Goal: Task Accomplishment & Management: Use online tool/utility

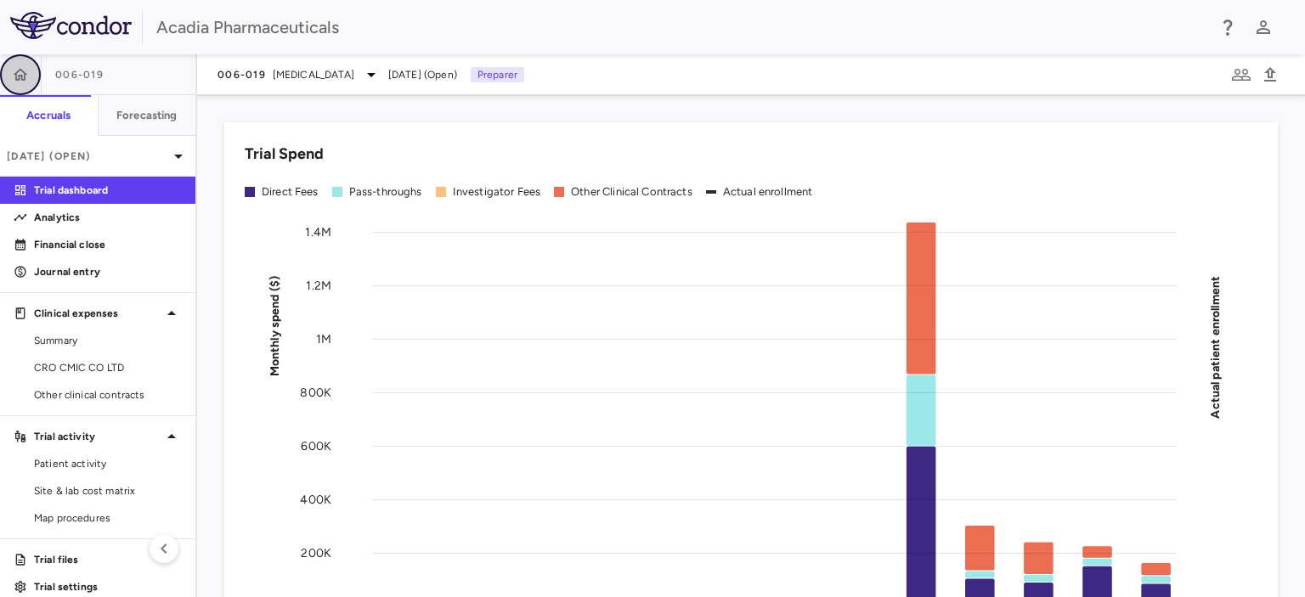
click at [14, 75] on icon "button" at bounding box center [20, 74] width 17 height 17
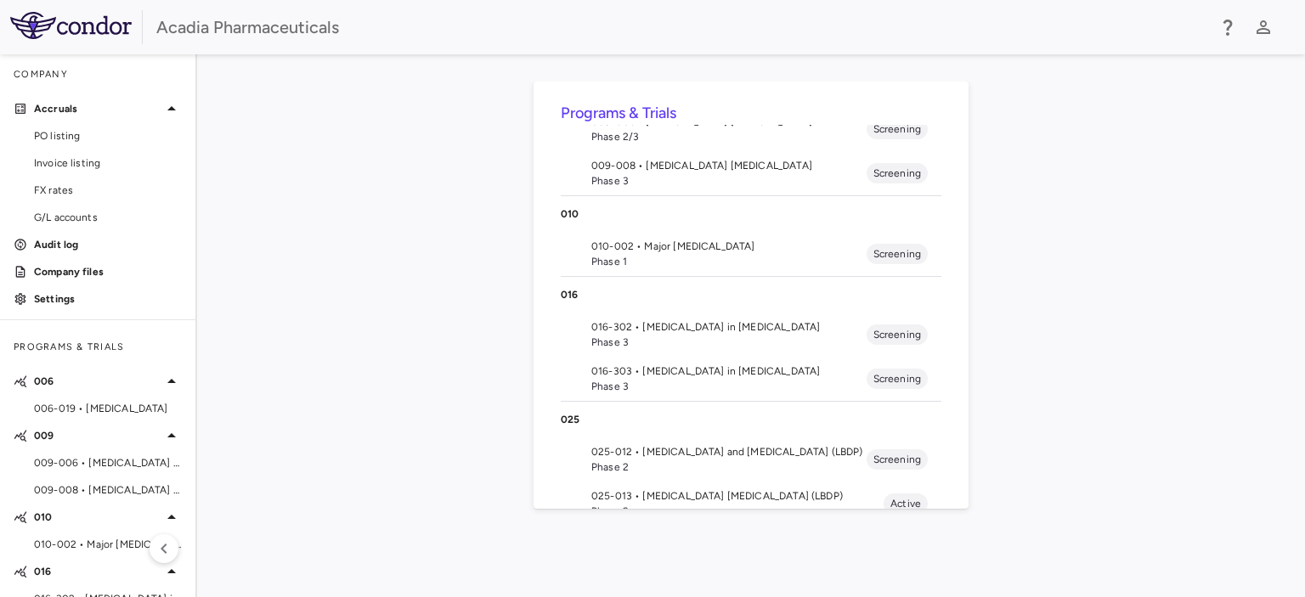
scroll to position [162, 0]
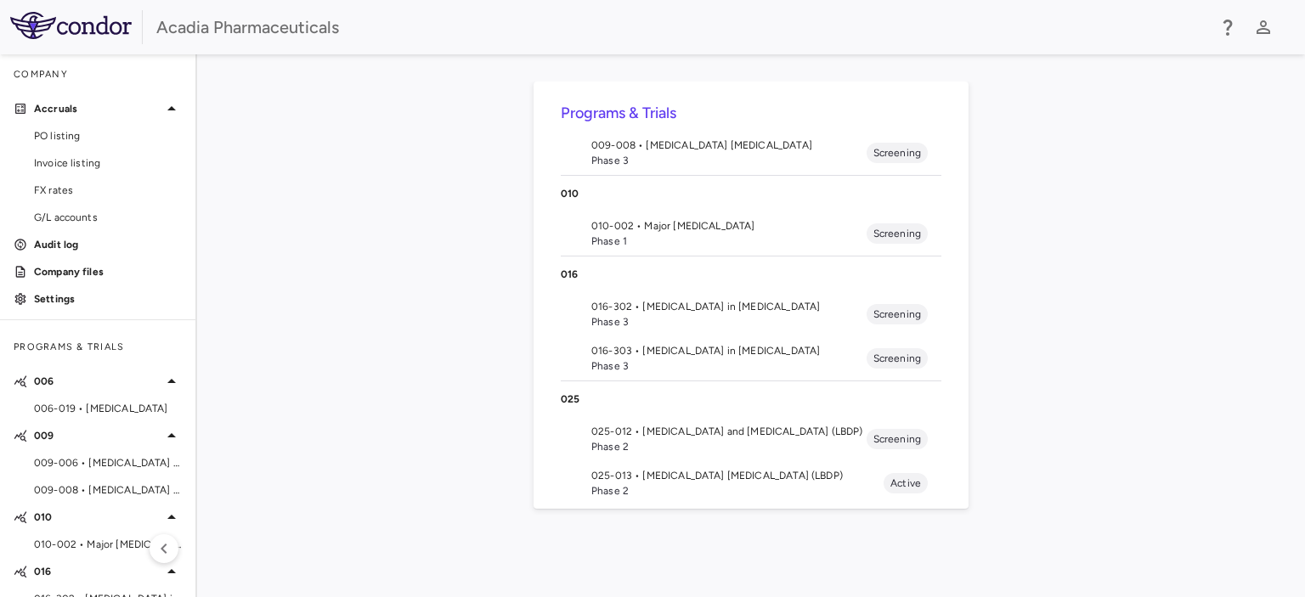
click at [705, 309] on span "016-302 • [MEDICAL_DATA] in [MEDICAL_DATA]" at bounding box center [728, 306] width 275 height 15
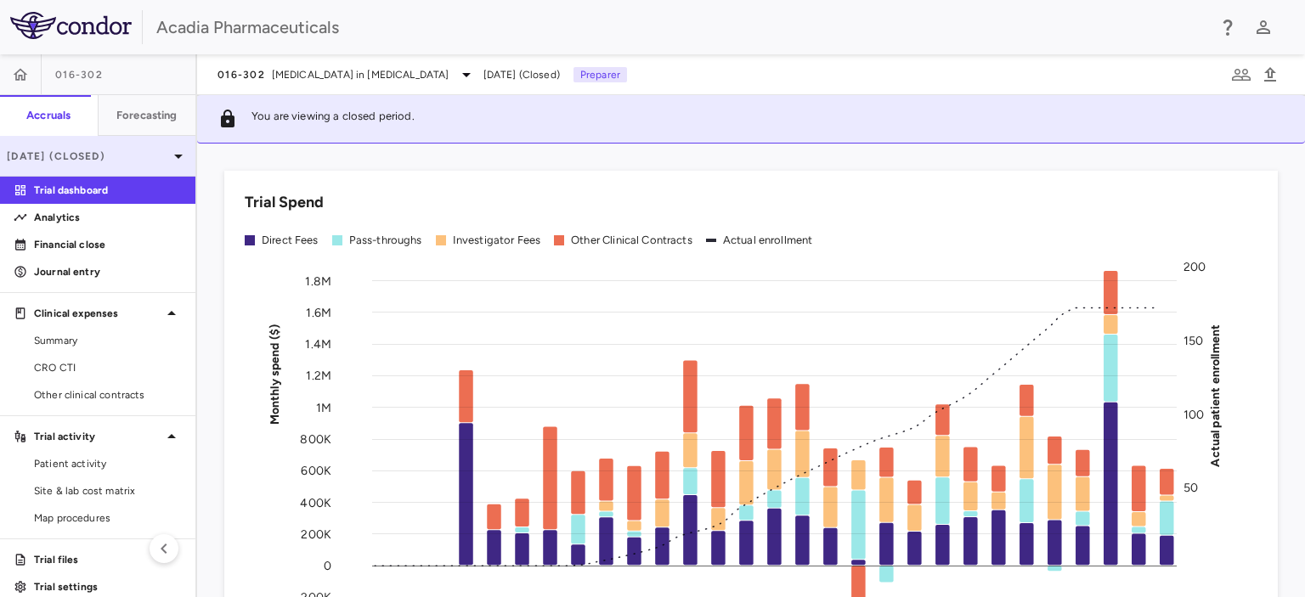
click at [168, 162] on icon at bounding box center [178, 156] width 20 height 20
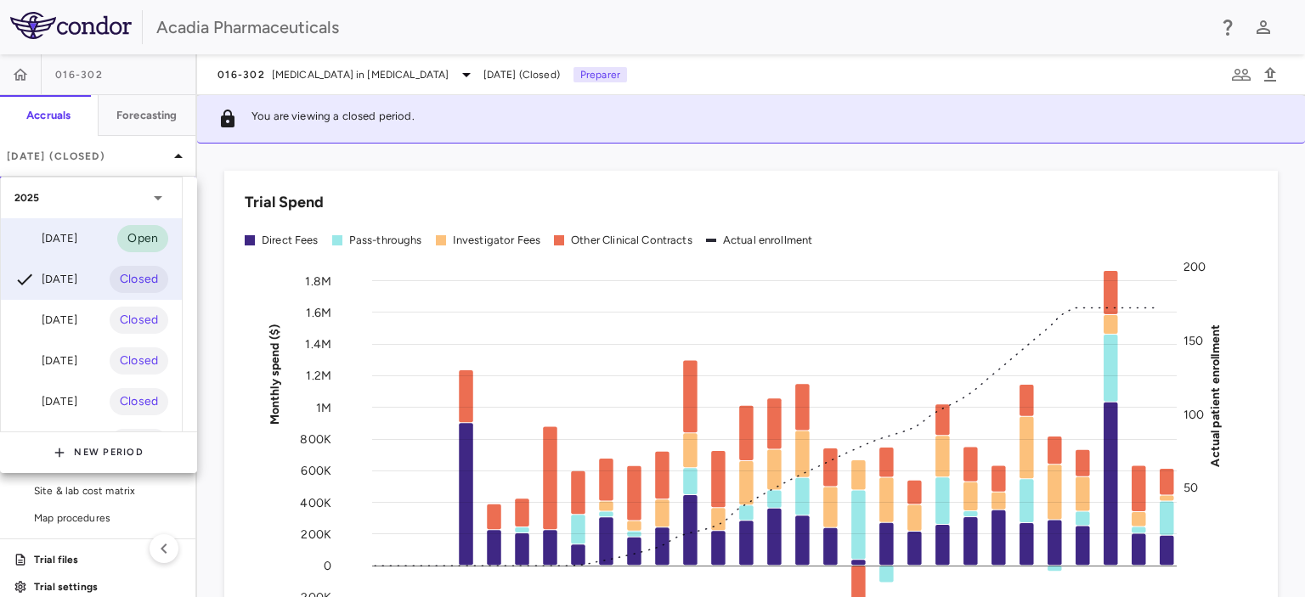
click at [71, 233] on div "[DATE]" at bounding box center [45, 238] width 63 height 20
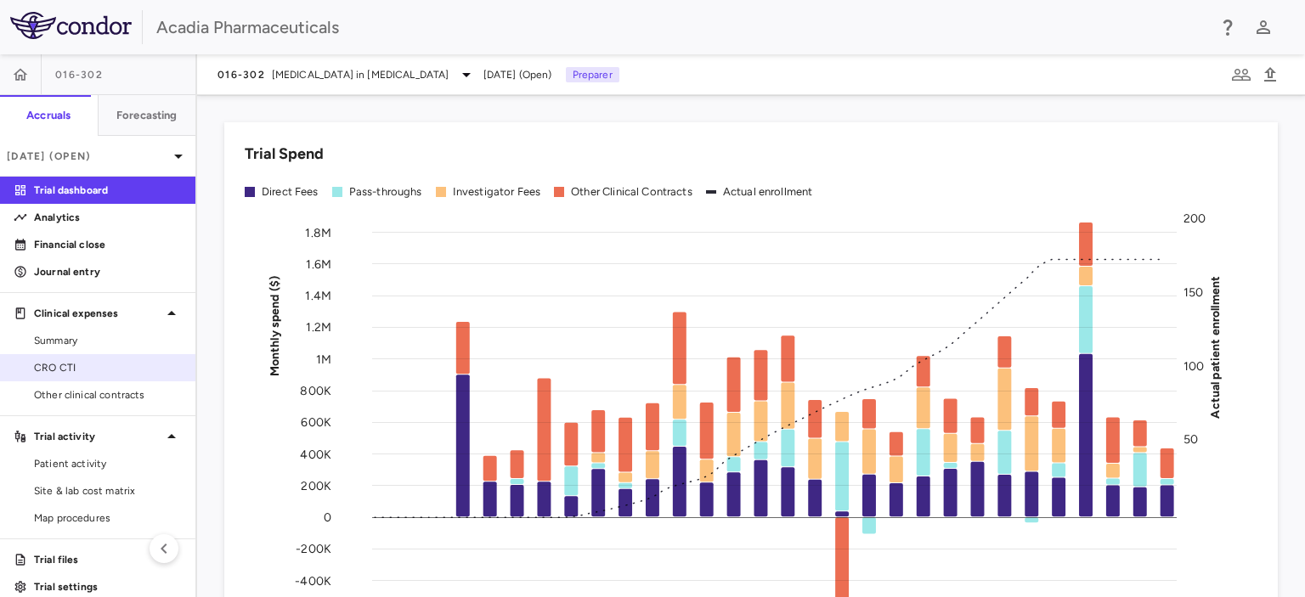
click at [68, 366] on span "CRO CTI" at bounding box center [108, 367] width 148 height 15
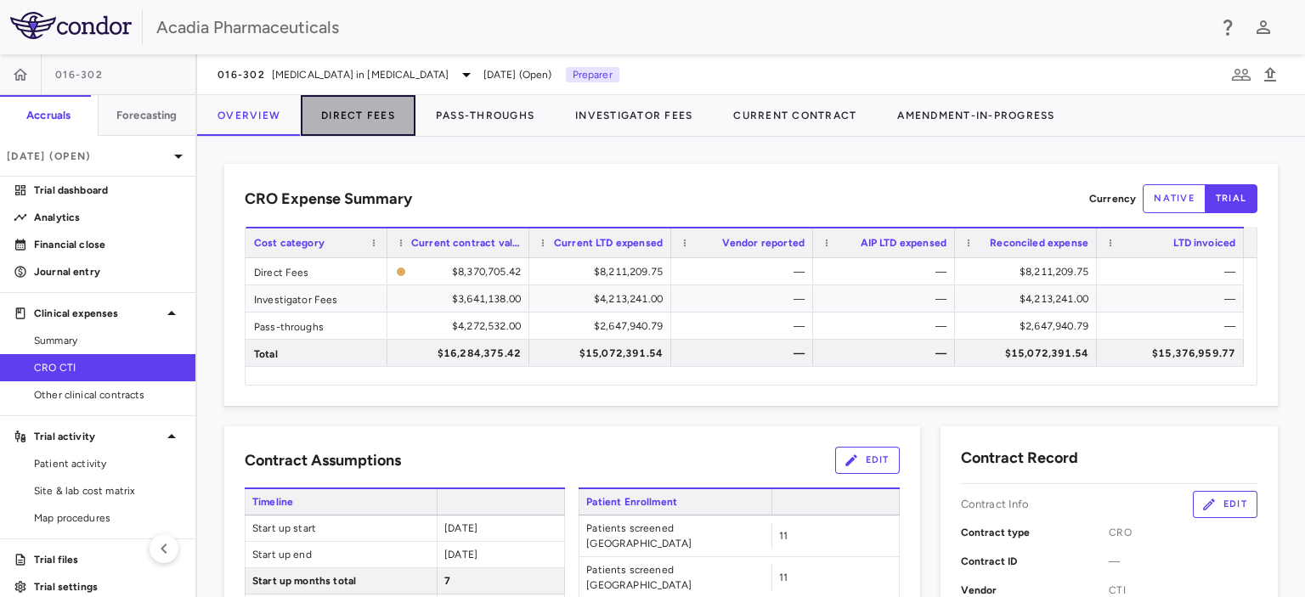
click at [365, 104] on button "Direct Fees" at bounding box center [358, 115] width 115 height 41
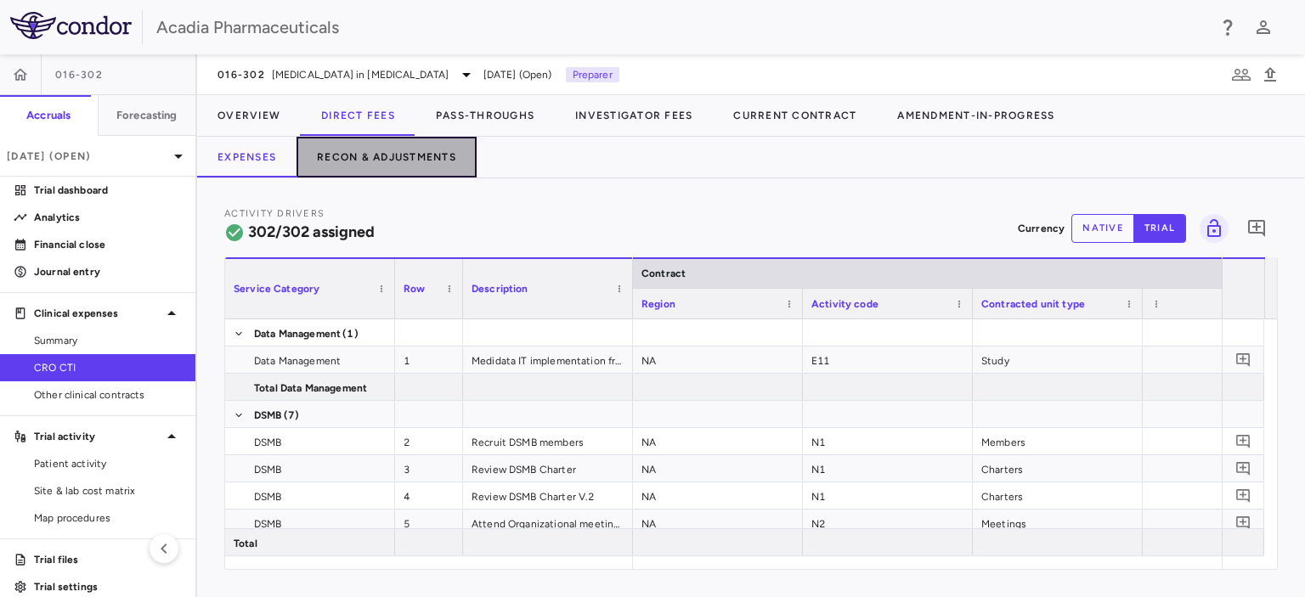
click at [386, 150] on button "Recon & Adjustments" at bounding box center [386, 157] width 180 height 41
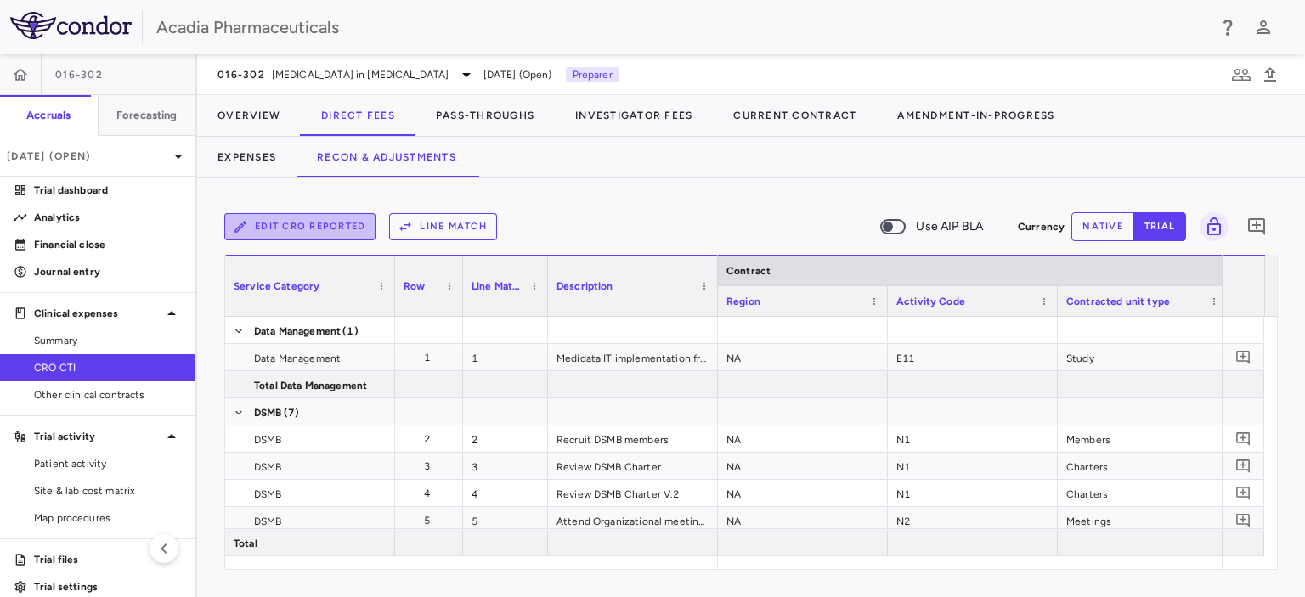
click at [330, 228] on button "Edit CRO reported" at bounding box center [299, 226] width 151 height 27
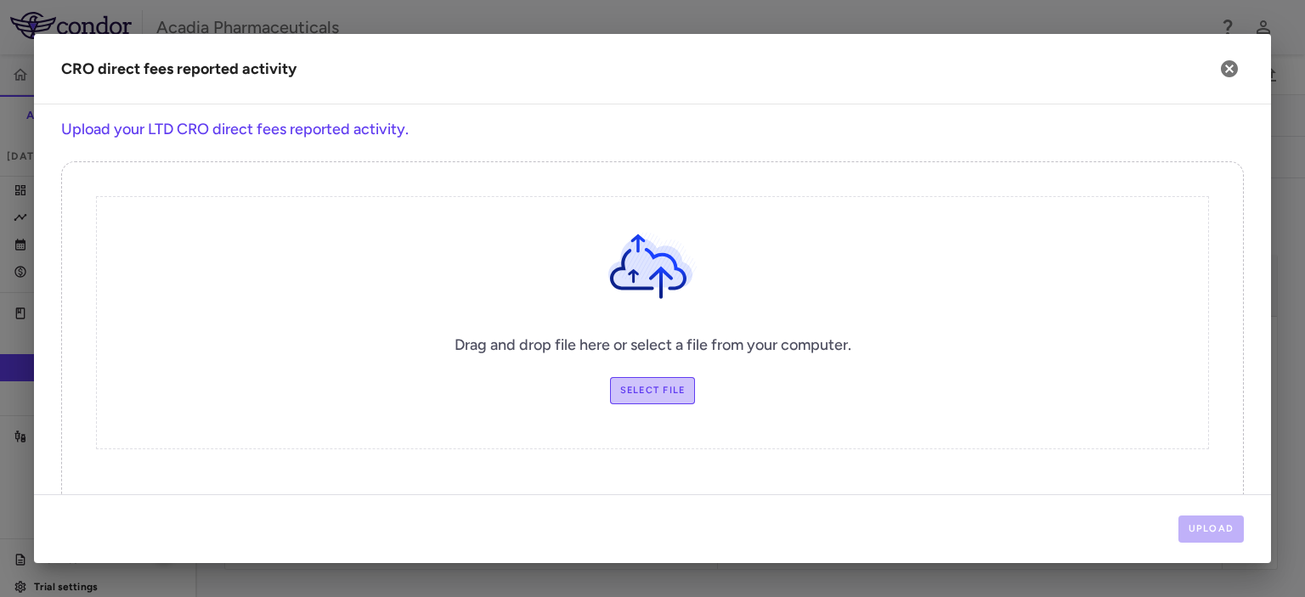
click at [657, 392] on label "Select file" at bounding box center [653, 390] width 86 height 27
click at [0, 0] on input "Select file" at bounding box center [0, 0] width 0 height 0
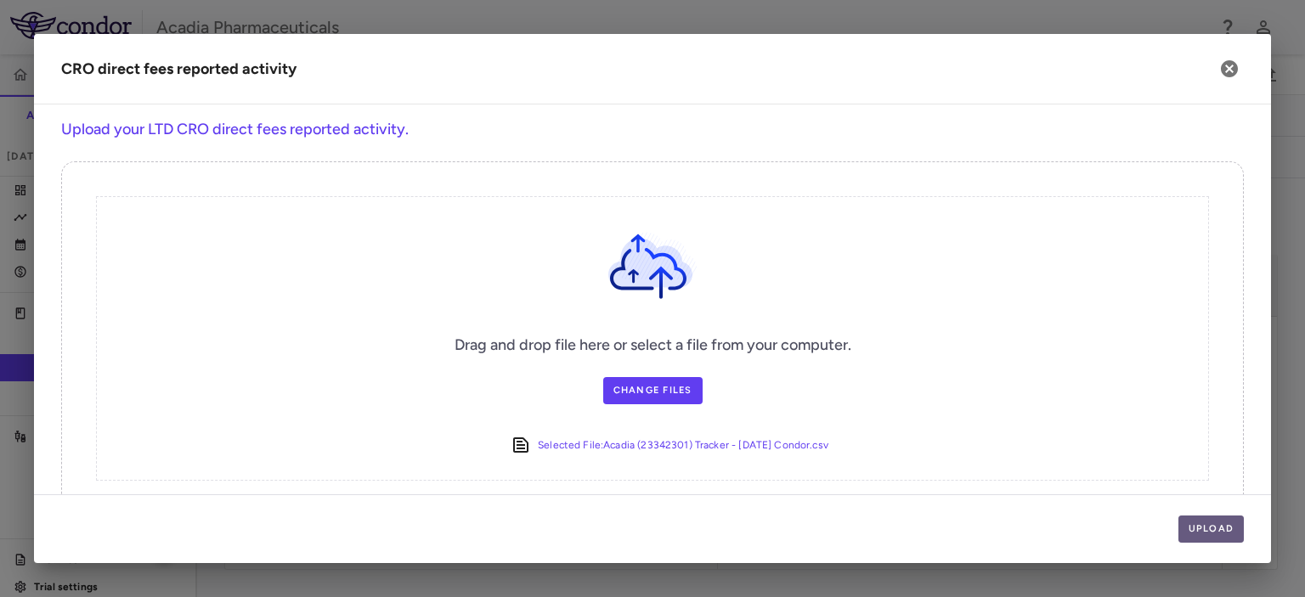
click at [1223, 528] on button "Upload" at bounding box center [1211, 529] width 66 height 27
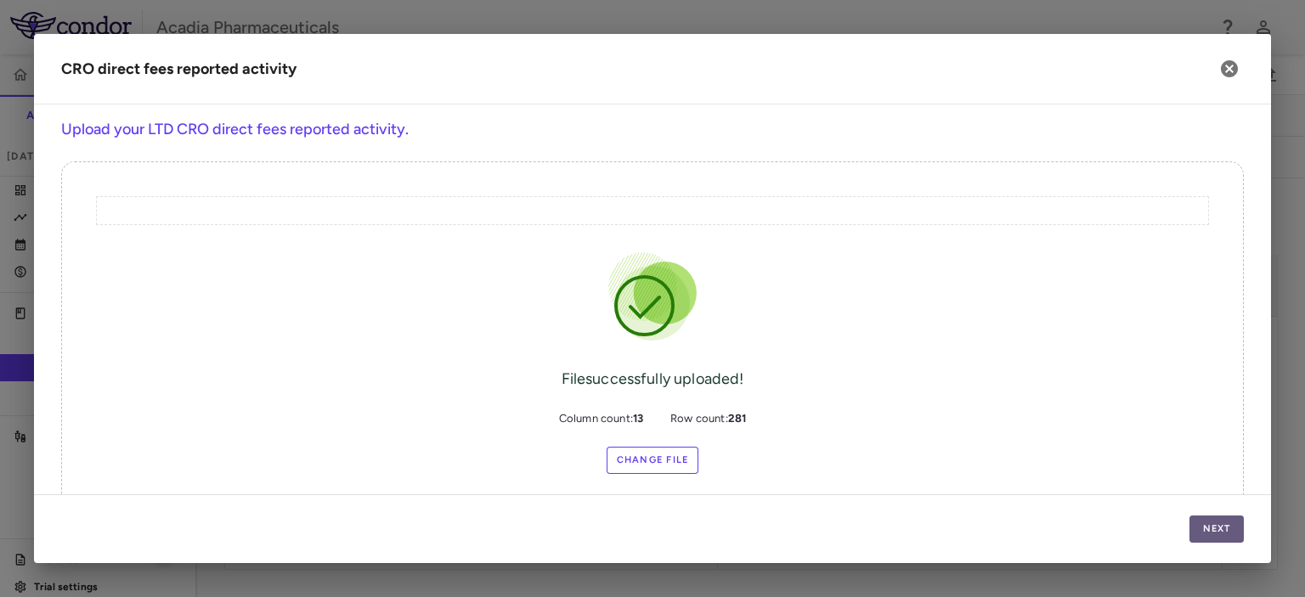
click at [1223, 531] on button "Next" at bounding box center [1216, 529] width 54 height 27
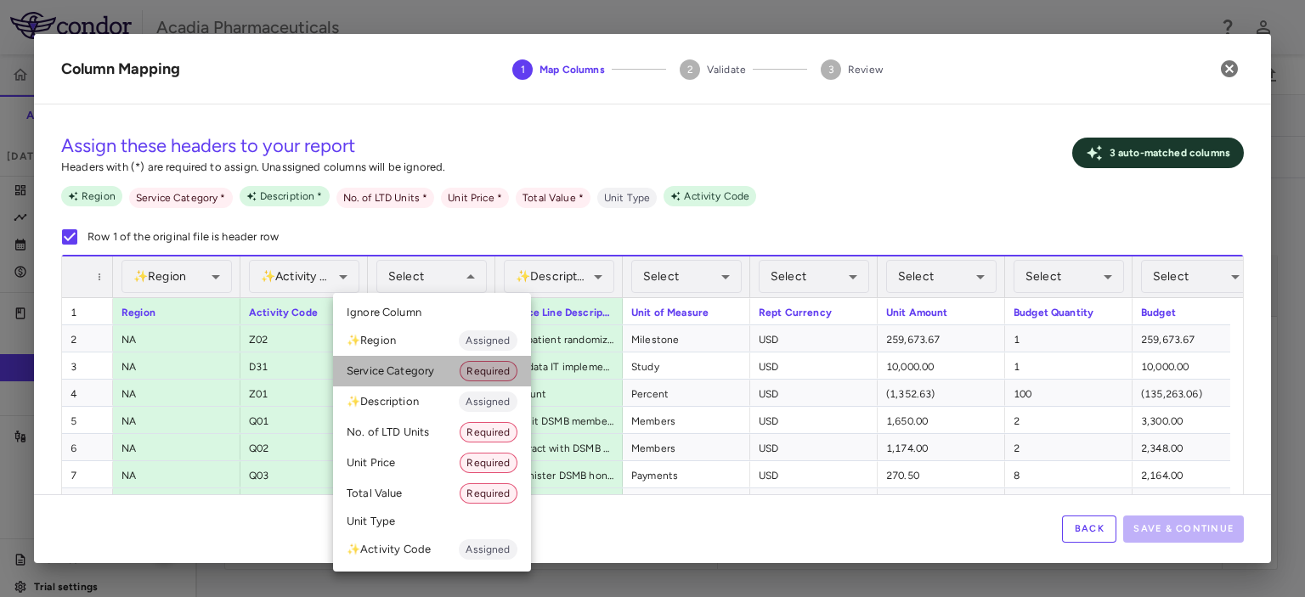
click at [427, 379] on li "Service Category Required" at bounding box center [432, 371] width 198 height 31
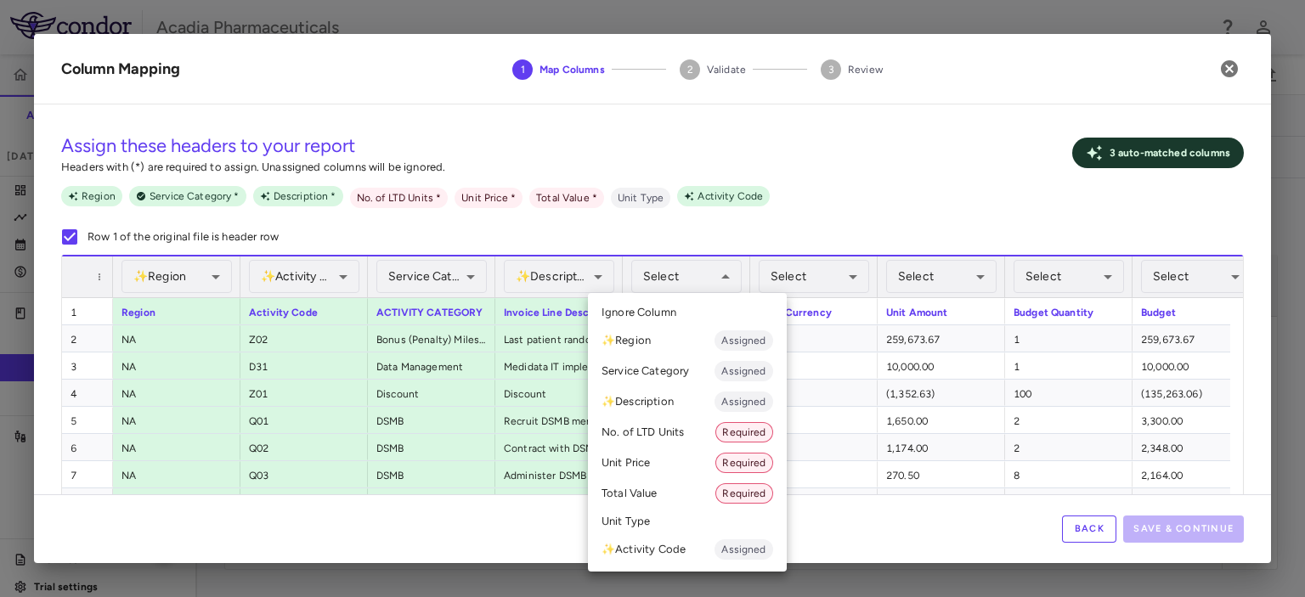
click at [659, 518] on li "Unit Type" at bounding box center [687, 521] width 199 height 25
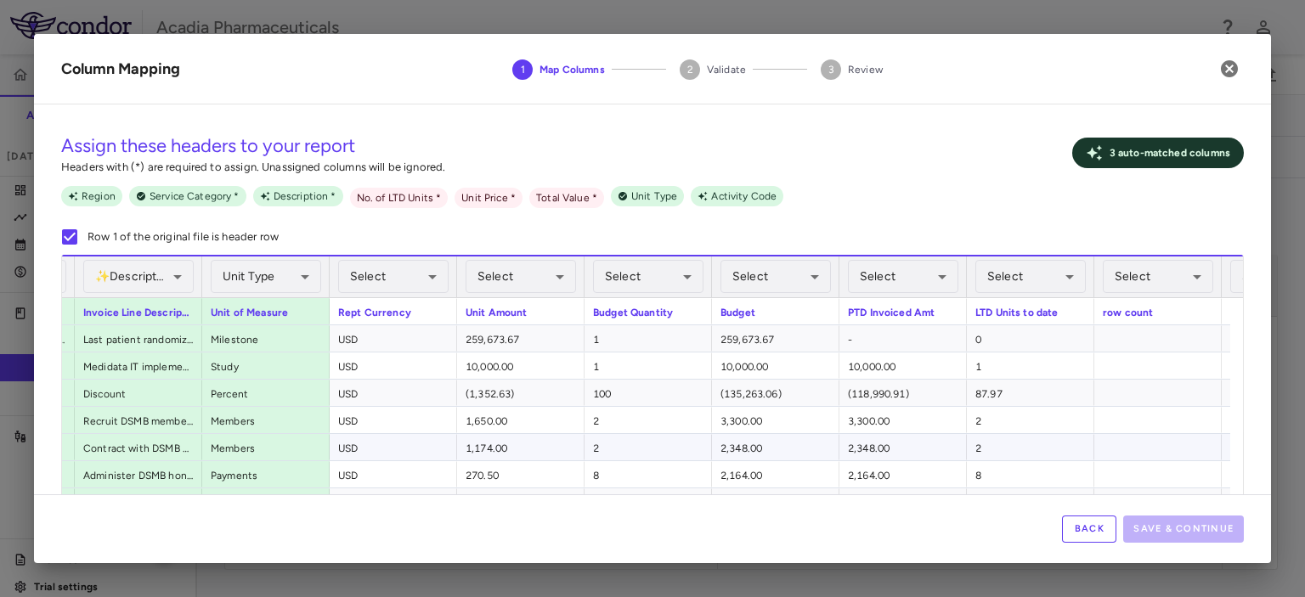
scroll to position [0, 431]
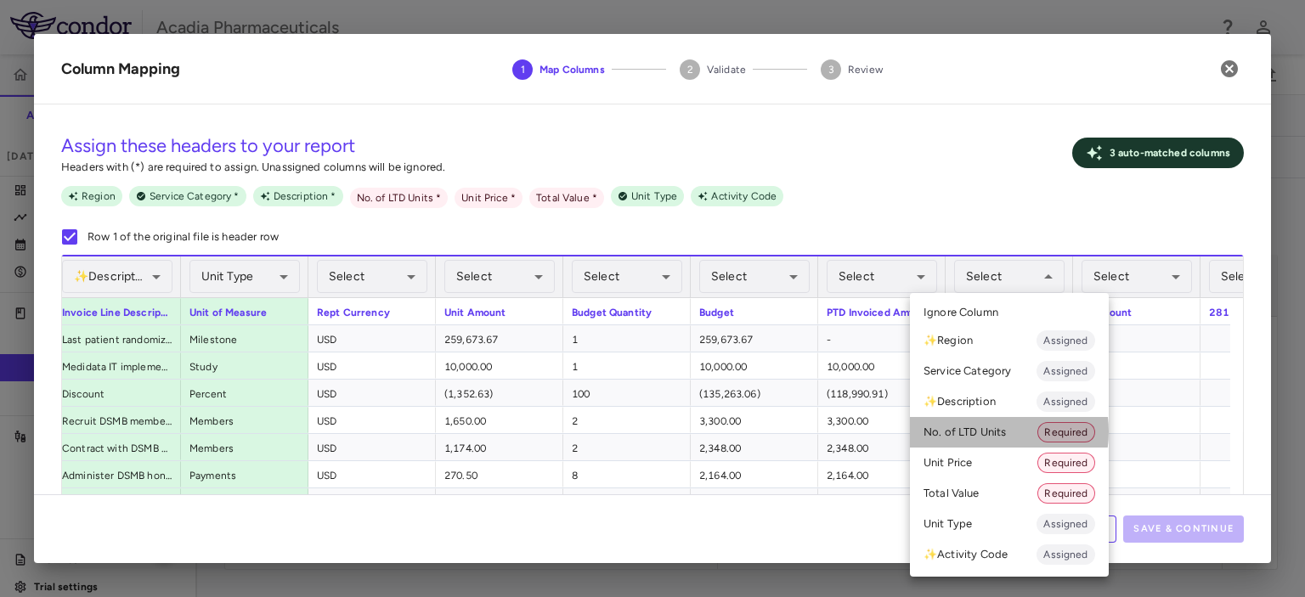
click at [980, 431] on li "No. of LTD Units Required" at bounding box center [1009, 432] width 199 height 31
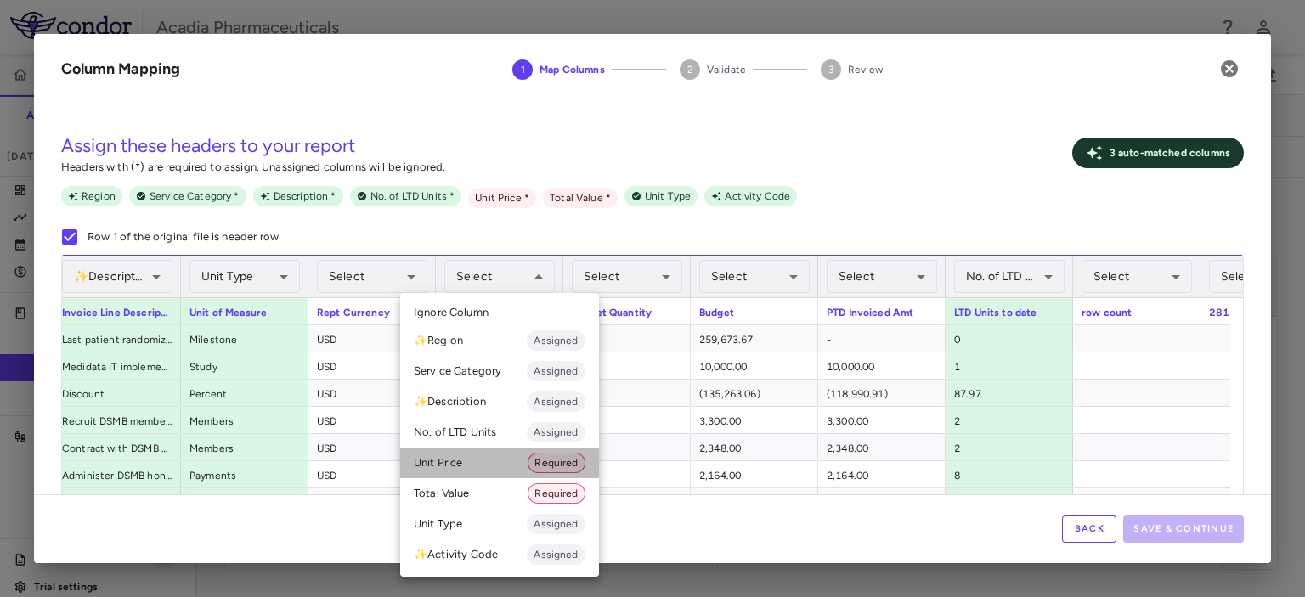
click at [485, 461] on li "Unit Price Required" at bounding box center [499, 463] width 199 height 31
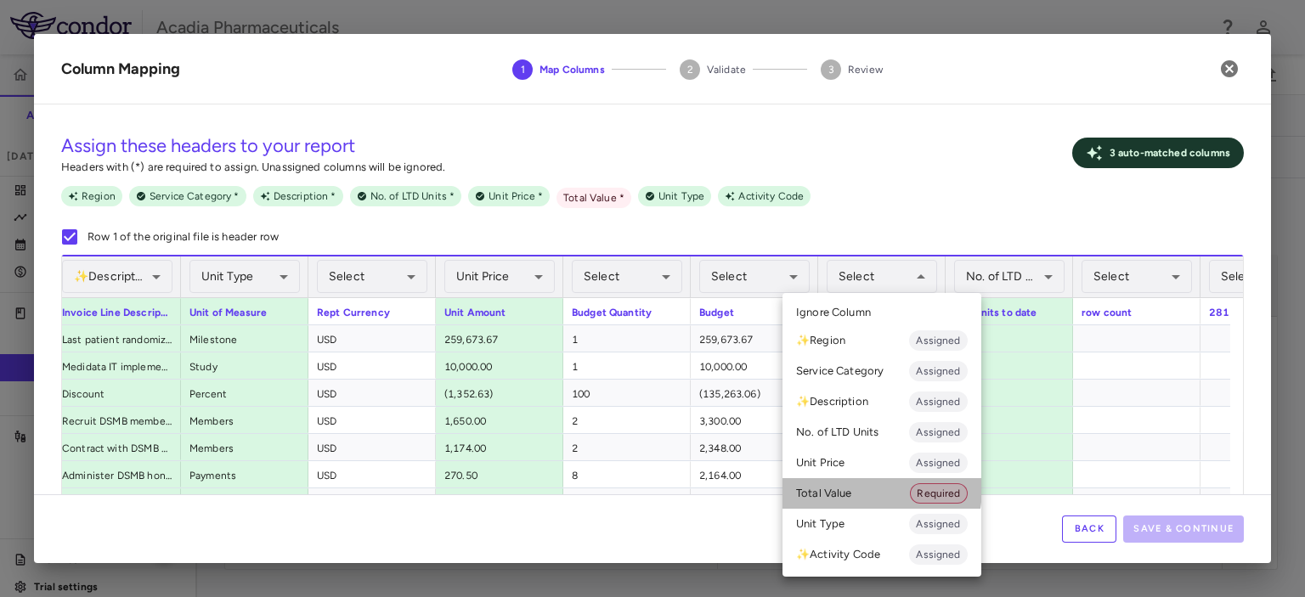
click at [848, 488] on li "Total Value Required" at bounding box center [881, 493] width 199 height 31
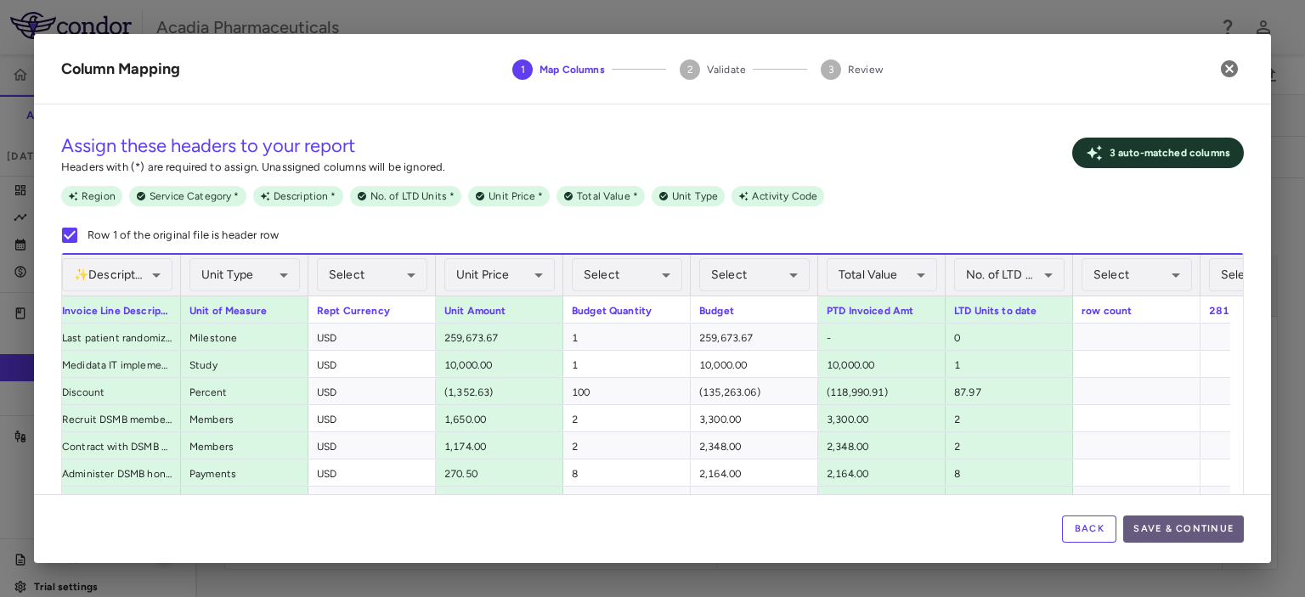
click at [1190, 526] on button "Save & Continue" at bounding box center [1183, 529] width 121 height 27
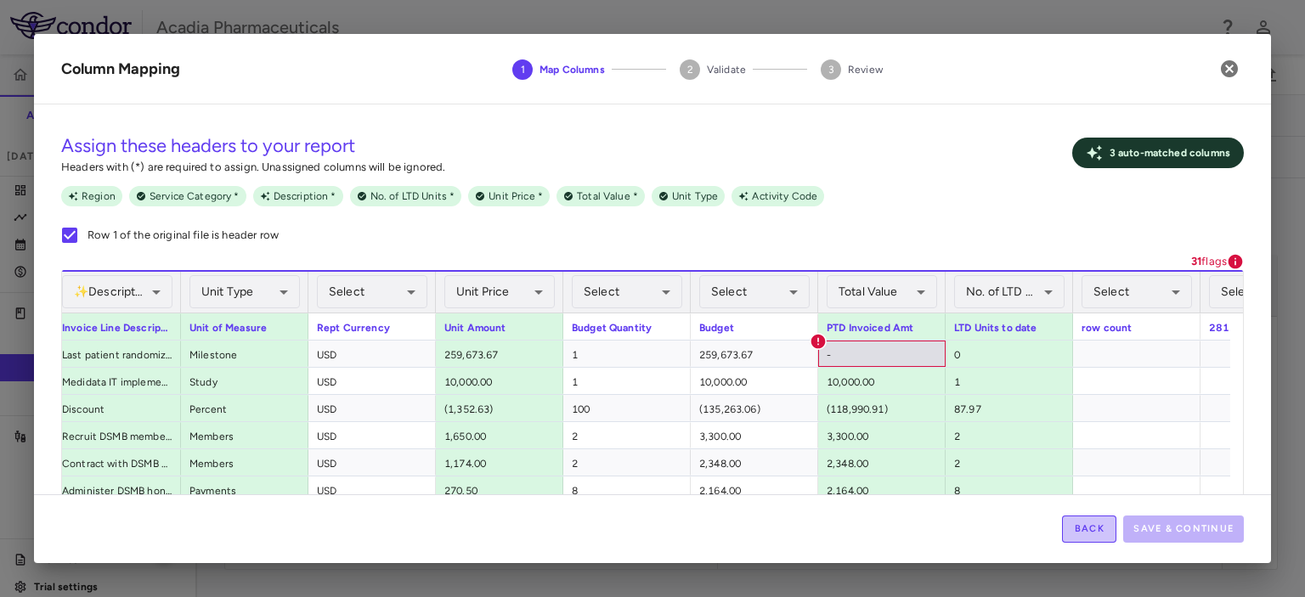
click at [1097, 531] on button "Back" at bounding box center [1089, 529] width 54 height 27
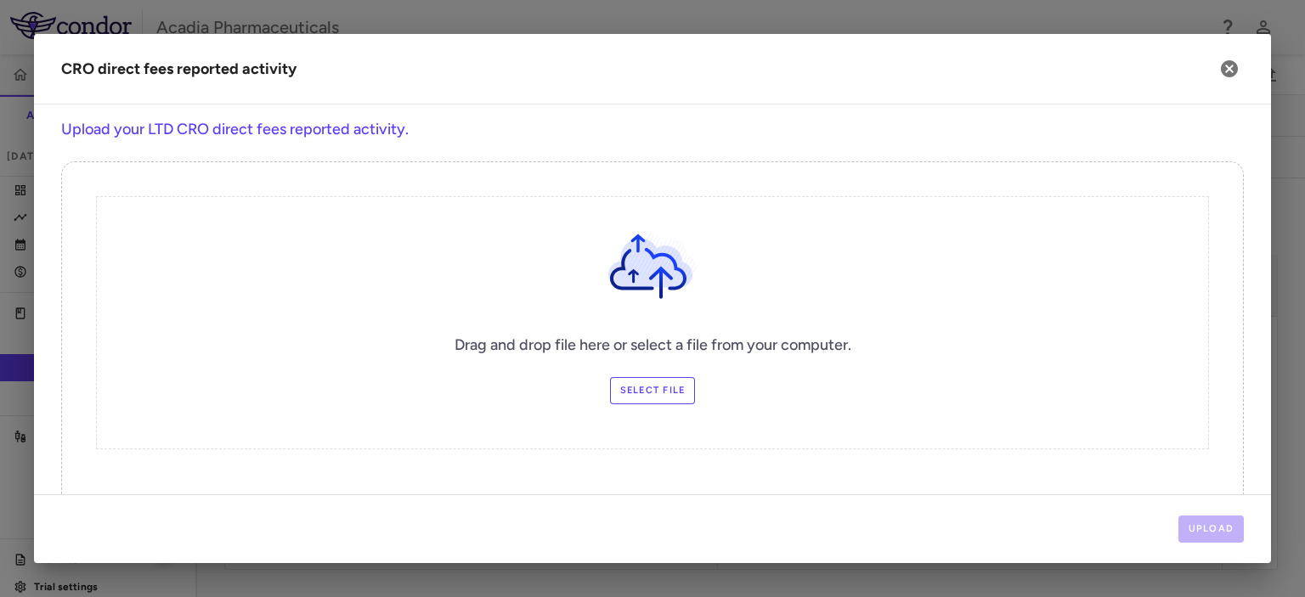
click at [207, 538] on div "Upload" at bounding box center [652, 528] width 1237 height 69
click at [647, 386] on label "Select file" at bounding box center [653, 390] width 86 height 27
click at [0, 0] on input "Select file" at bounding box center [0, 0] width 0 height 0
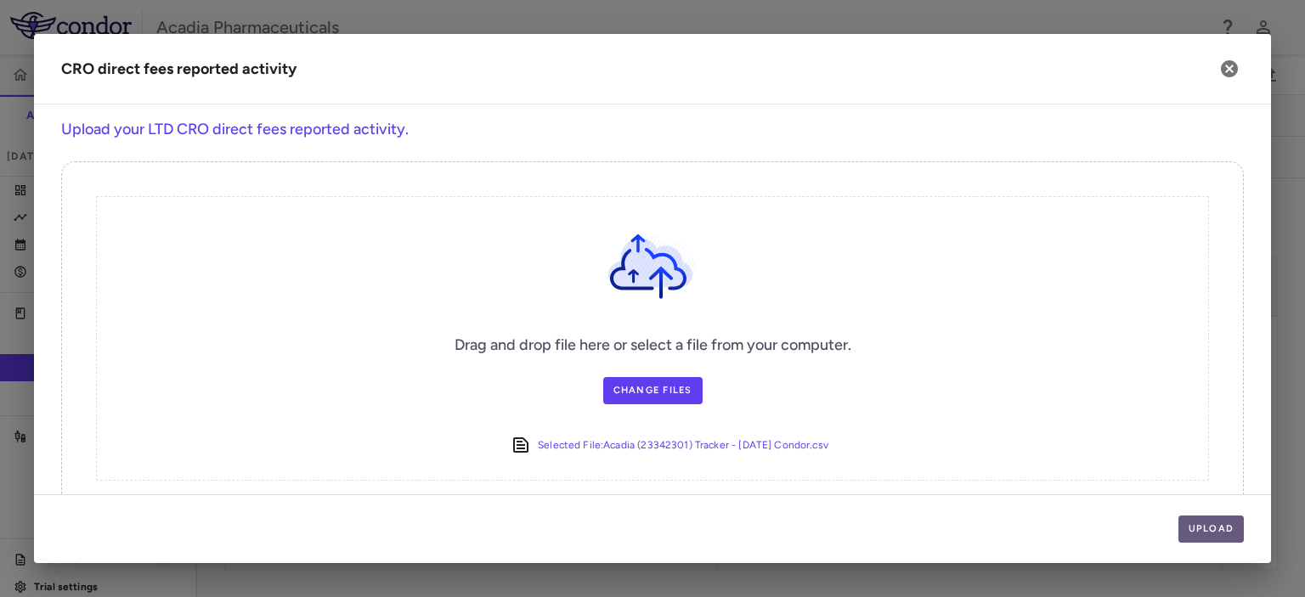
click at [1217, 527] on button "Upload" at bounding box center [1211, 529] width 66 height 27
click at [1211, 533] on button "Upload" at bounding box center [1211, 529] width 66 height 27
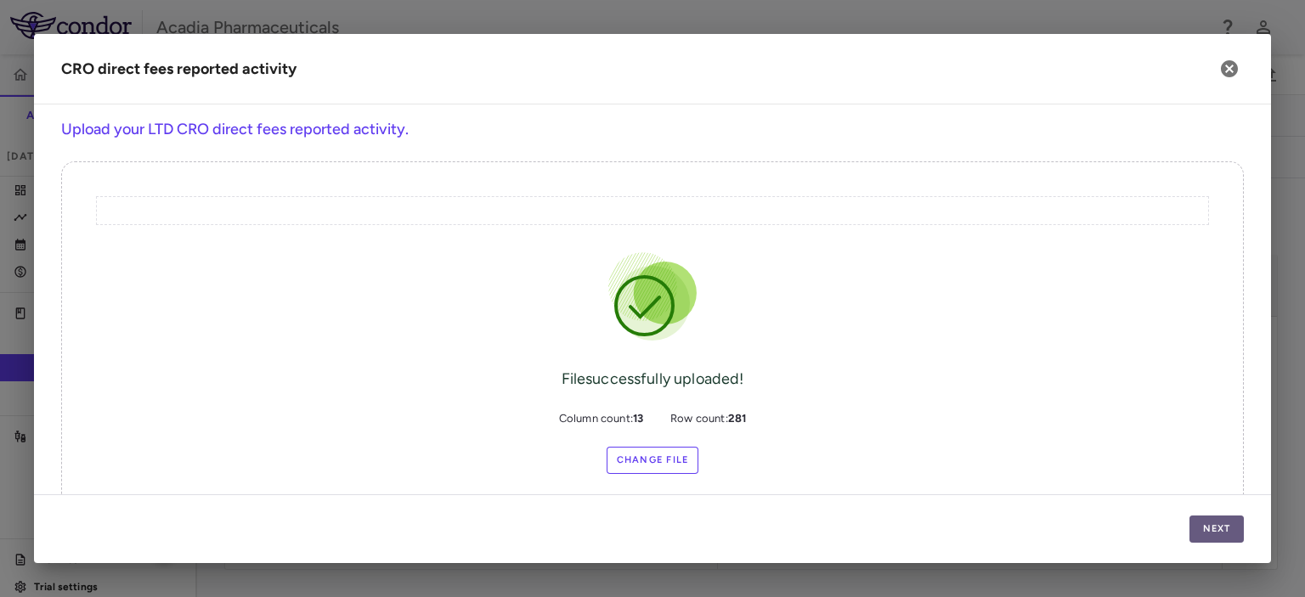
click at [1214, 533] on button "Next" at bounding box center [1216, 529] width 54 height 27
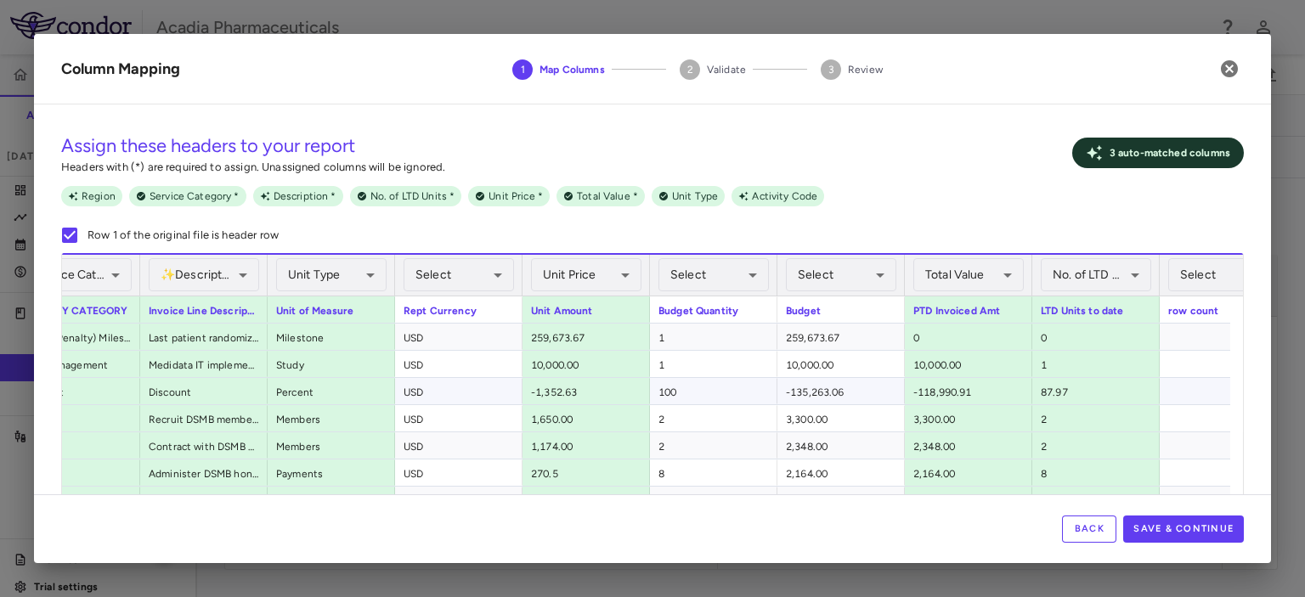
scroll to position [0, 552]
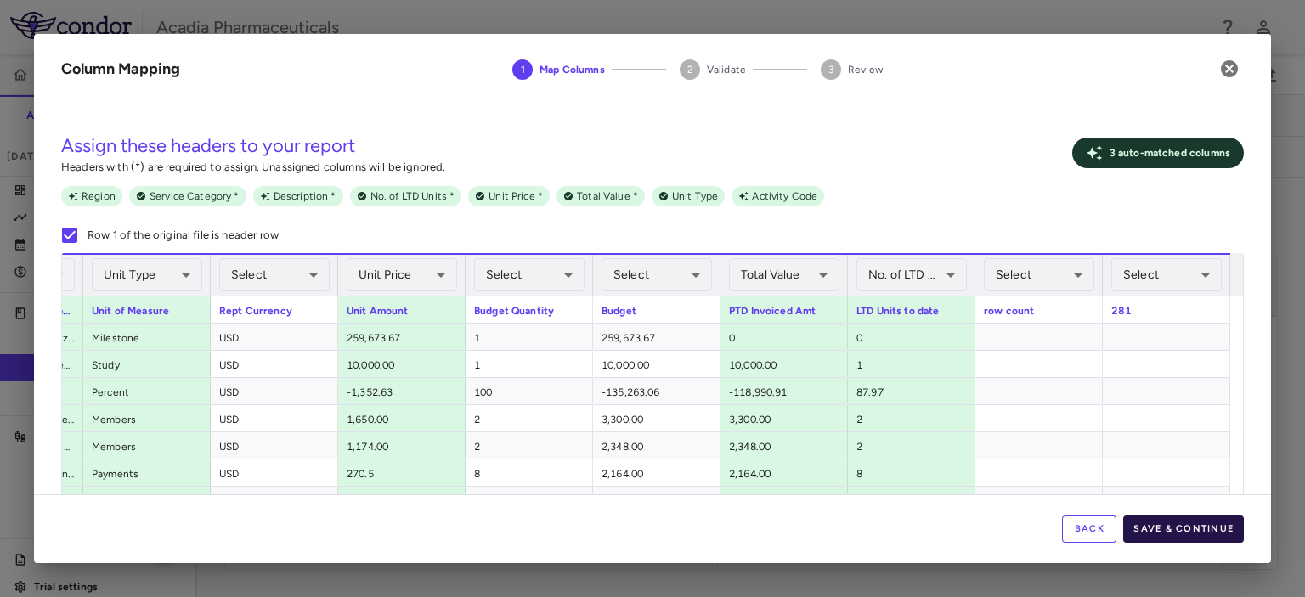
click at [1165, 528] on button "Save & Continue" at bounding box center [1183, 529] width 121 height 27
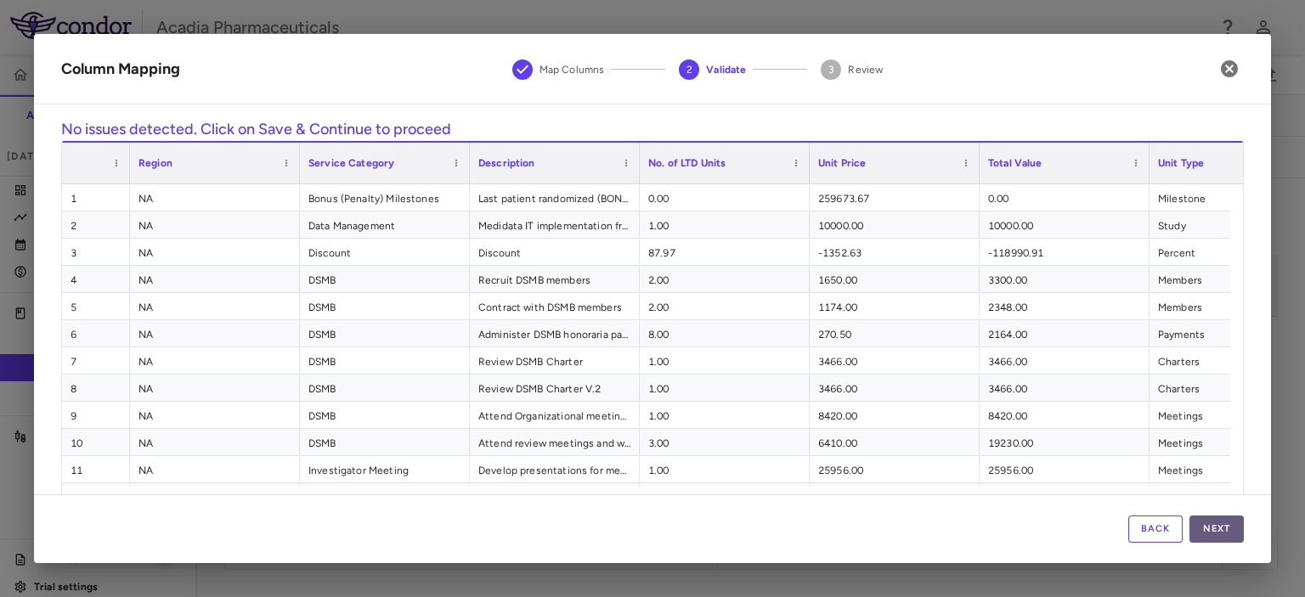
click at [1211, 525] on button "Next" at bounding box center [1216, 529] width 54 height 27
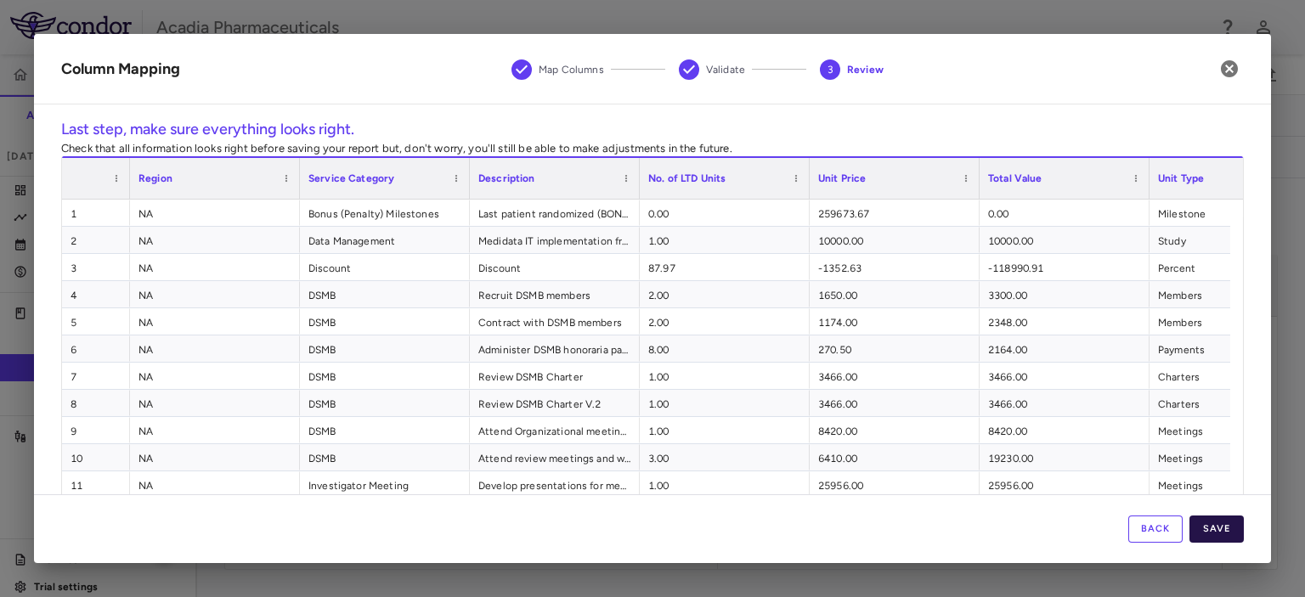
click at [1216, 526] on button "Save" at bounding box center [1216, 529] width 54 height 27
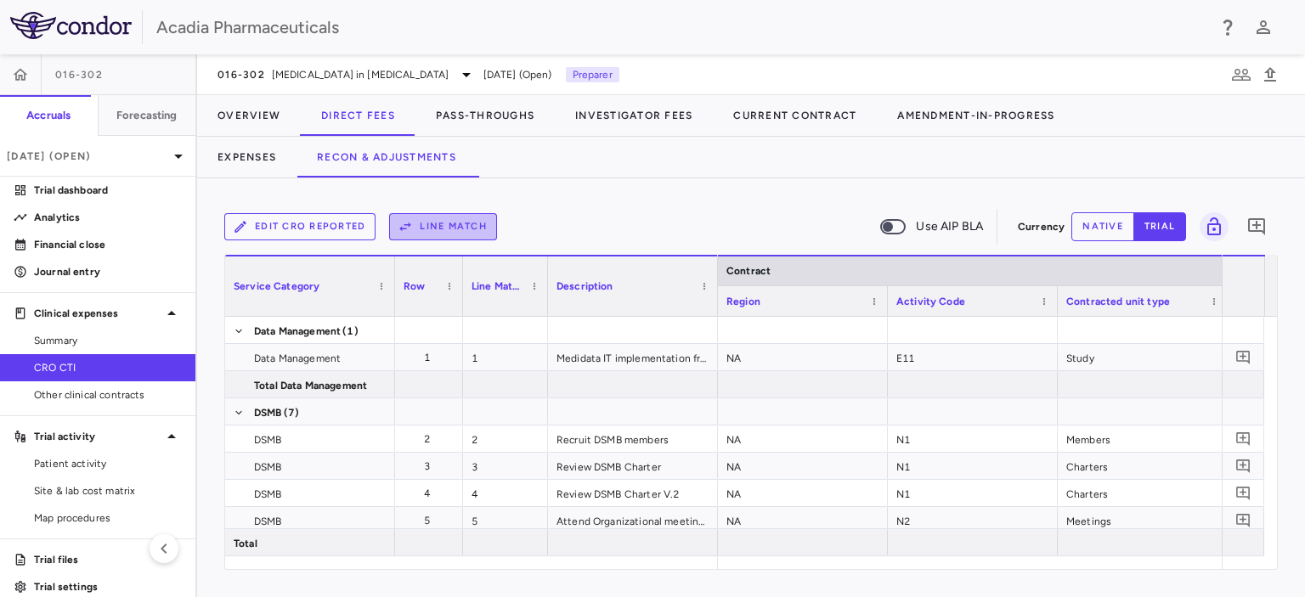
click at [449, 224] on button "Line Match" at bounding box center [443, 226] width 108 height 27
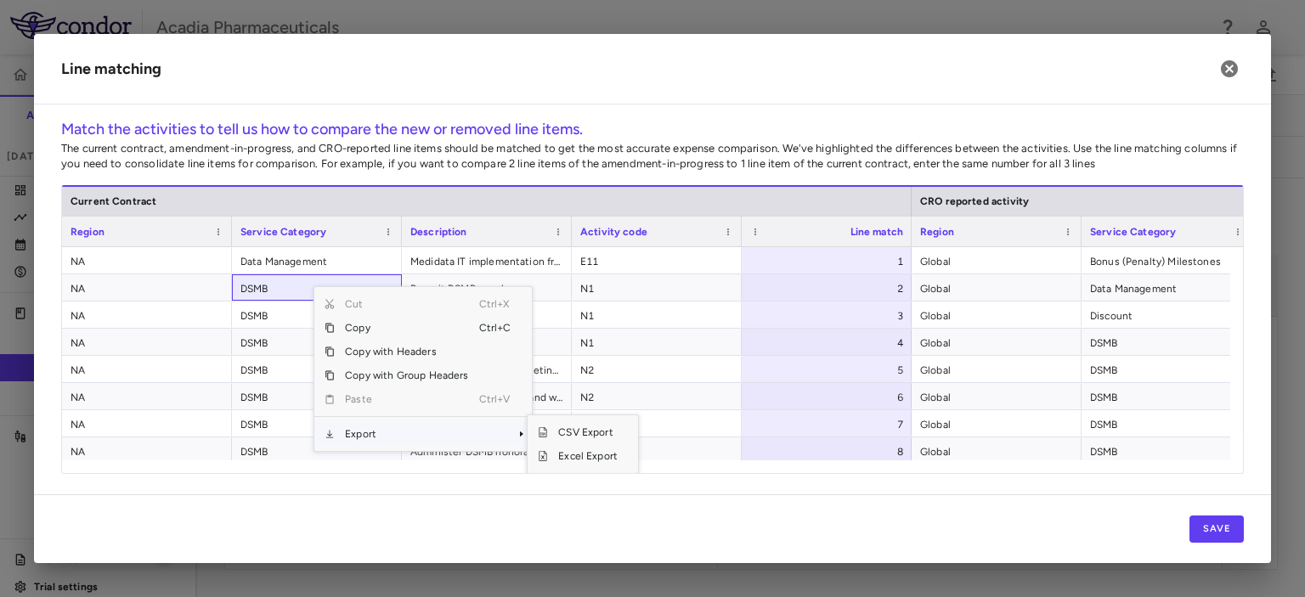
click at [354, 434] on span "Export" at bounding box center [407, 434] width 144 height 24
click at [560, 461] on span "Excel Export" at bounding box center [588, 456] width 80 height 24
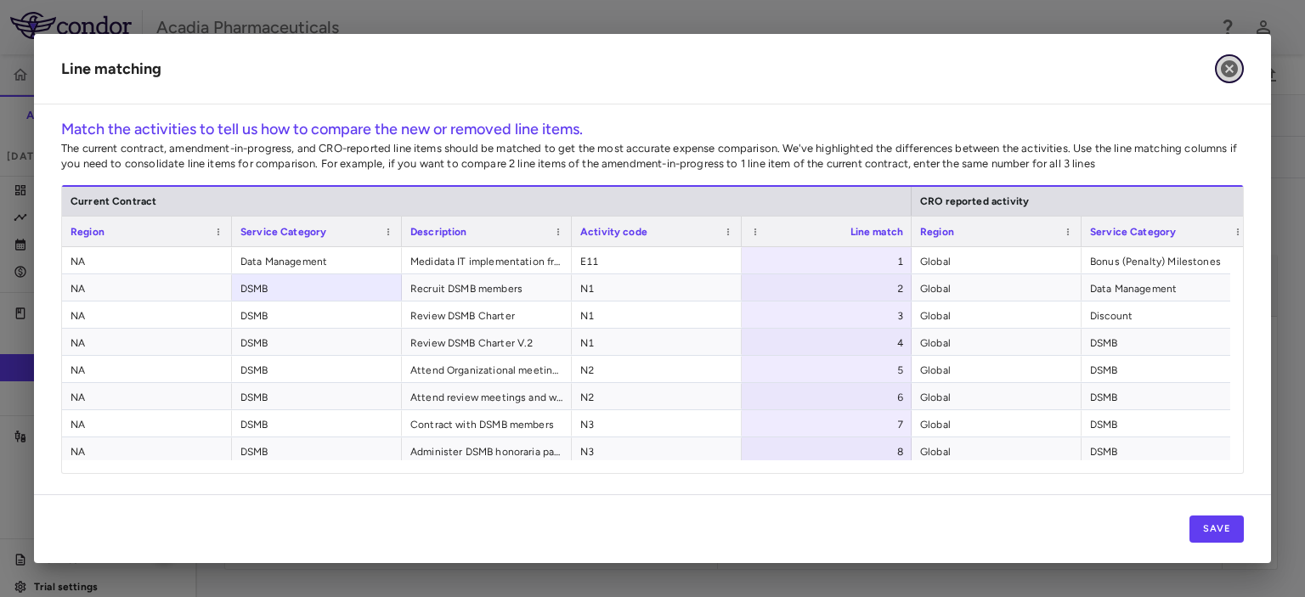
click at [1228, 69] on icon "button" at bounding box center [1229, 69] width 20 height 20
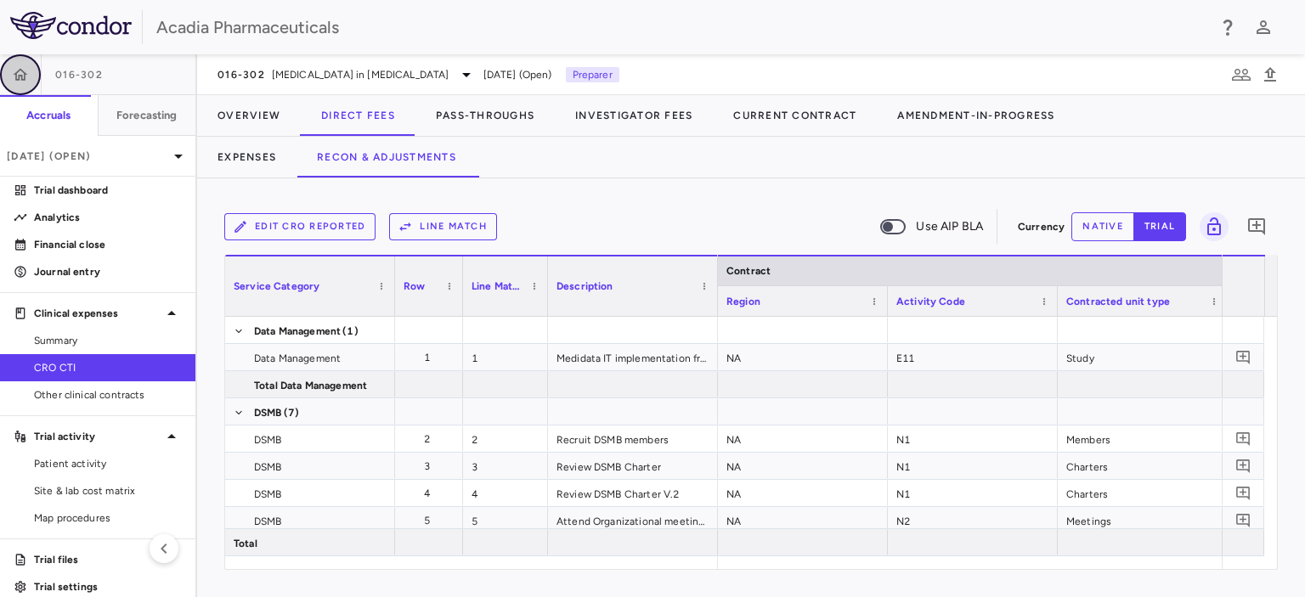
click at [24, 79] on icon "button" at bounding box center [21, 74] width 14 height 12
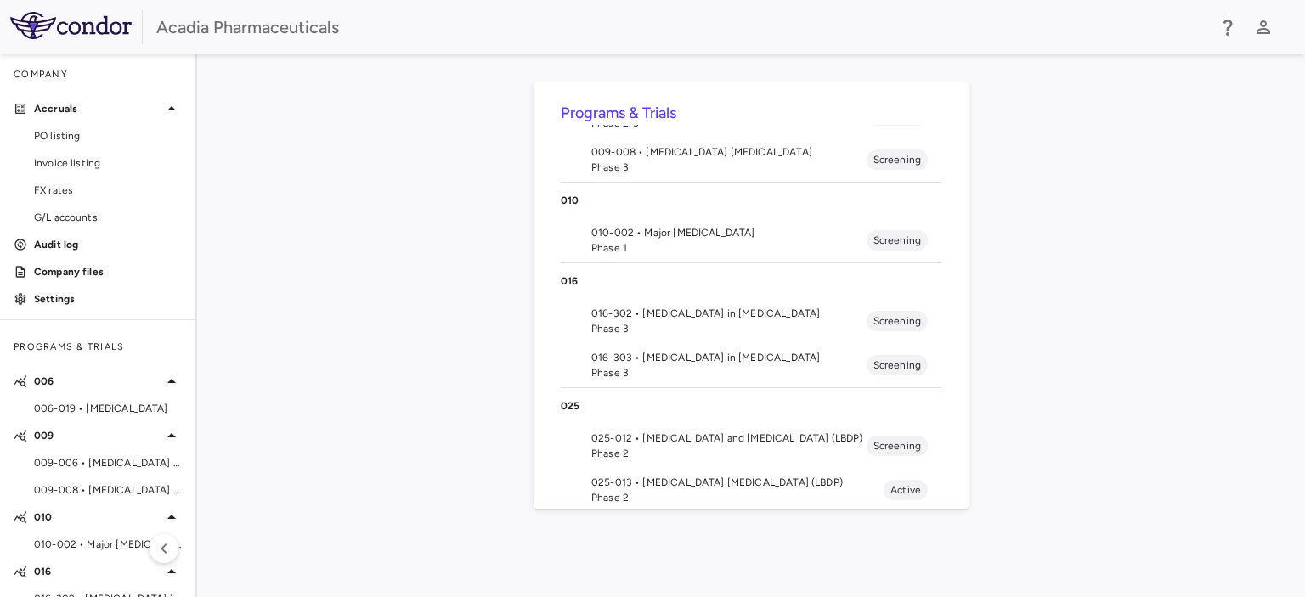
scroll to position [191, 0]
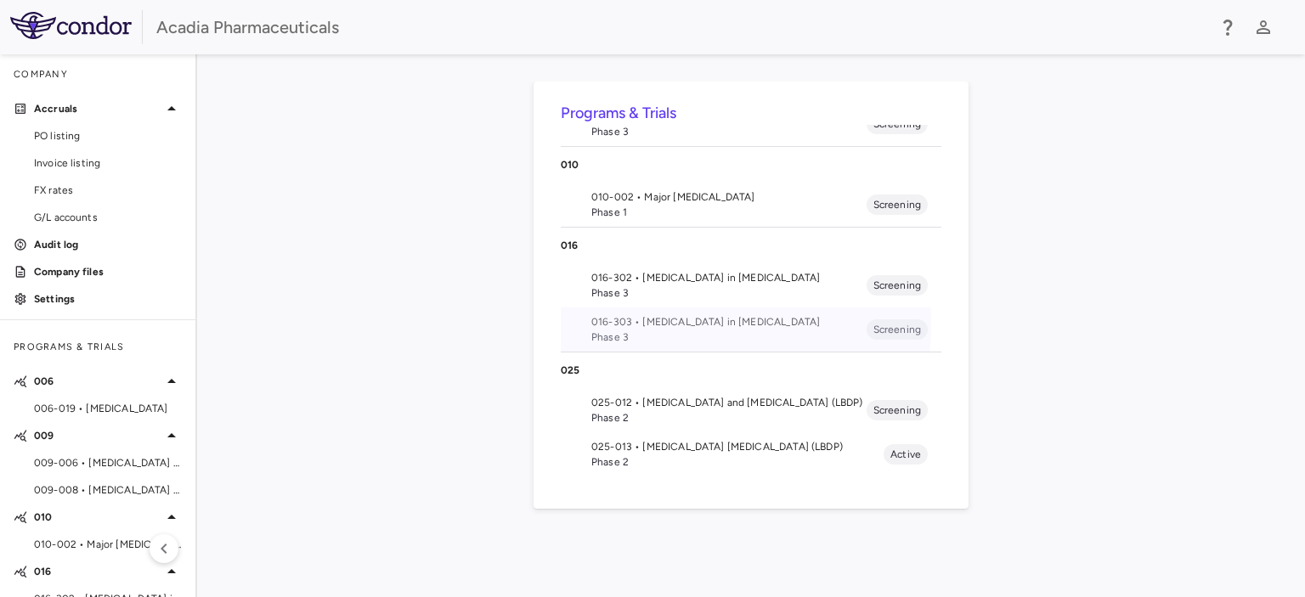
click at [663, 322] on span "016-303 • [MEDICAL_DATA] in [MEDICAL_DATA]" at bounding box center [728, 321] width 275 height 15
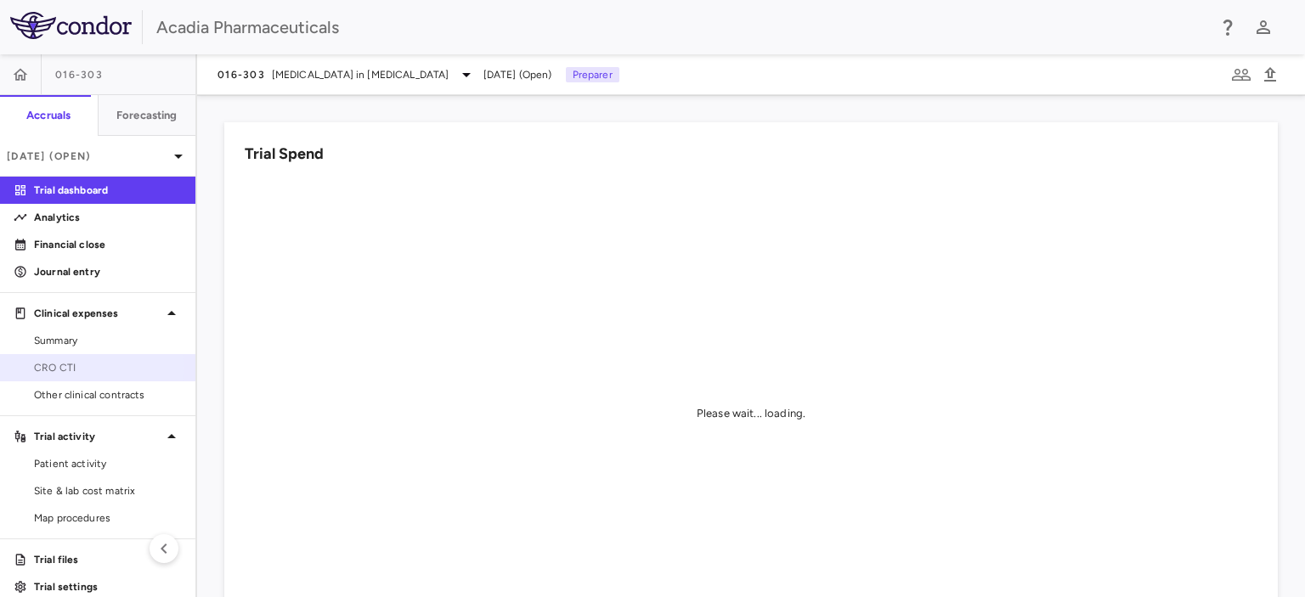
click at [67, 368] on span "CRO CTI" at bounding box center [108, 367] width 148 height 15
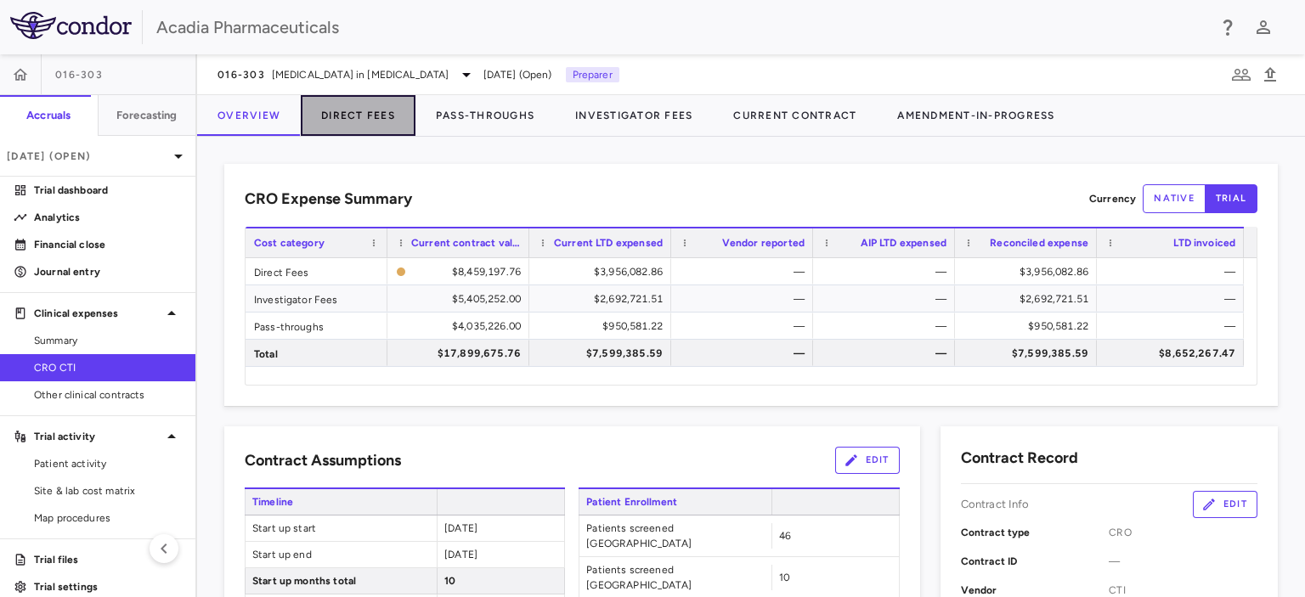
click at [375, 112] on button "Direct Fees" at bounding box center [358, 115] width 115 height 41
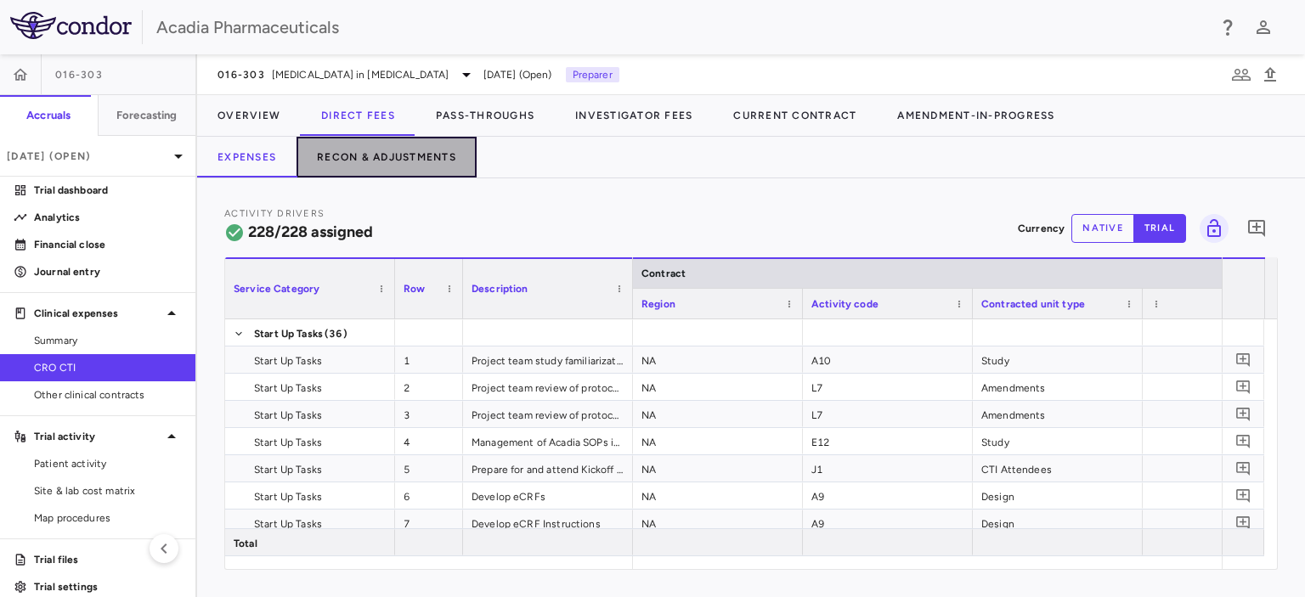
click at [381, 152] on button "Recon & Adjustments" at bounding box center [386, 157] width 180 height 41
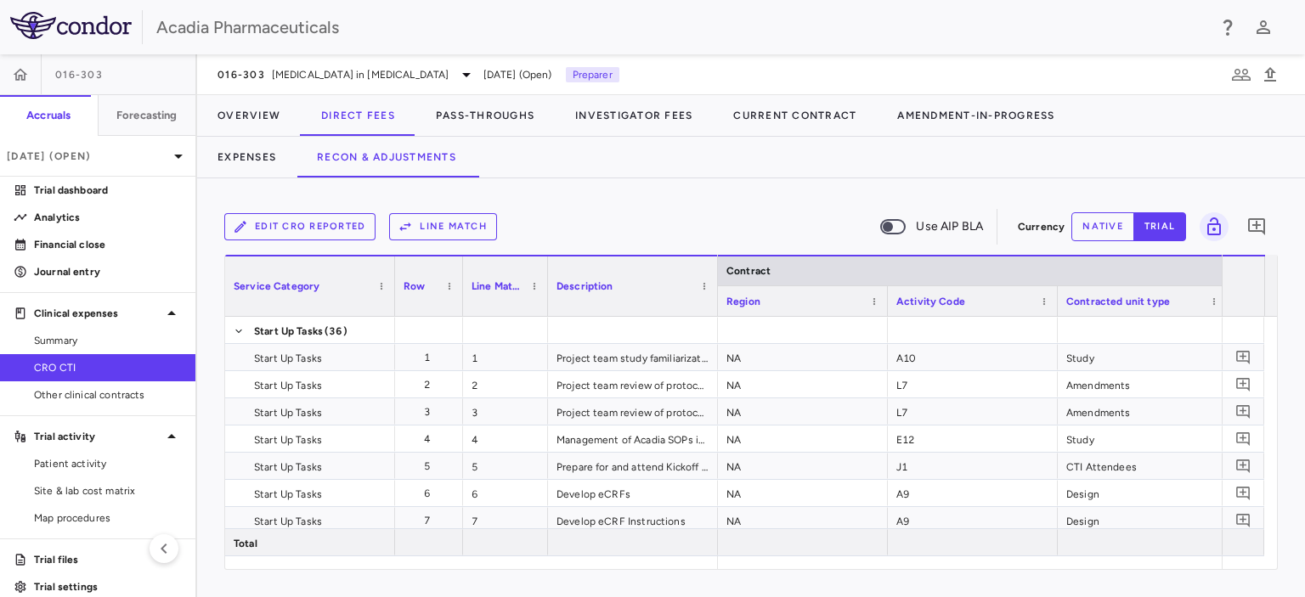
click at [386, 583] on div "Edit CRO reported Line Match Use AIP BLA Currency native trial 0 Service Catego…" at bounding box center [751, 387] width 1108 height 419
click at [324, 226] on button "Edit CRO reported" at bounding box center [299, 226] width 151 height 27
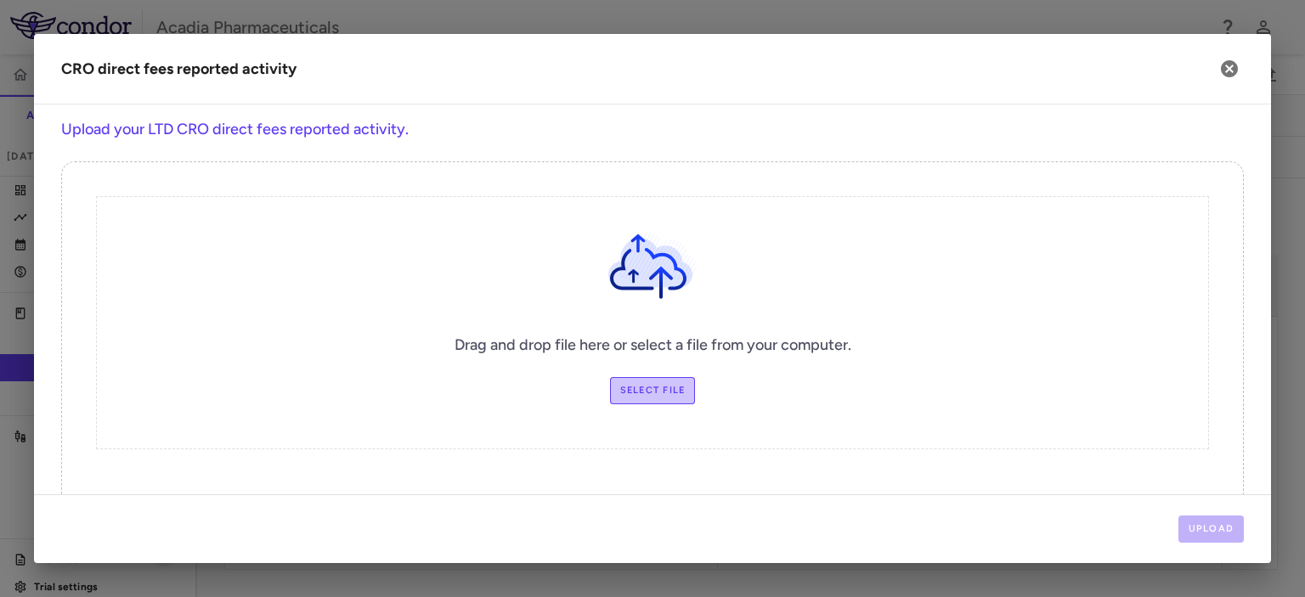
click at [647, 386] on label "Select file" at bounding box center [653, 390] width 86 height 27
click at [0, 0] on input "Select file" at bounding box center [0, 0] width 0 height 0
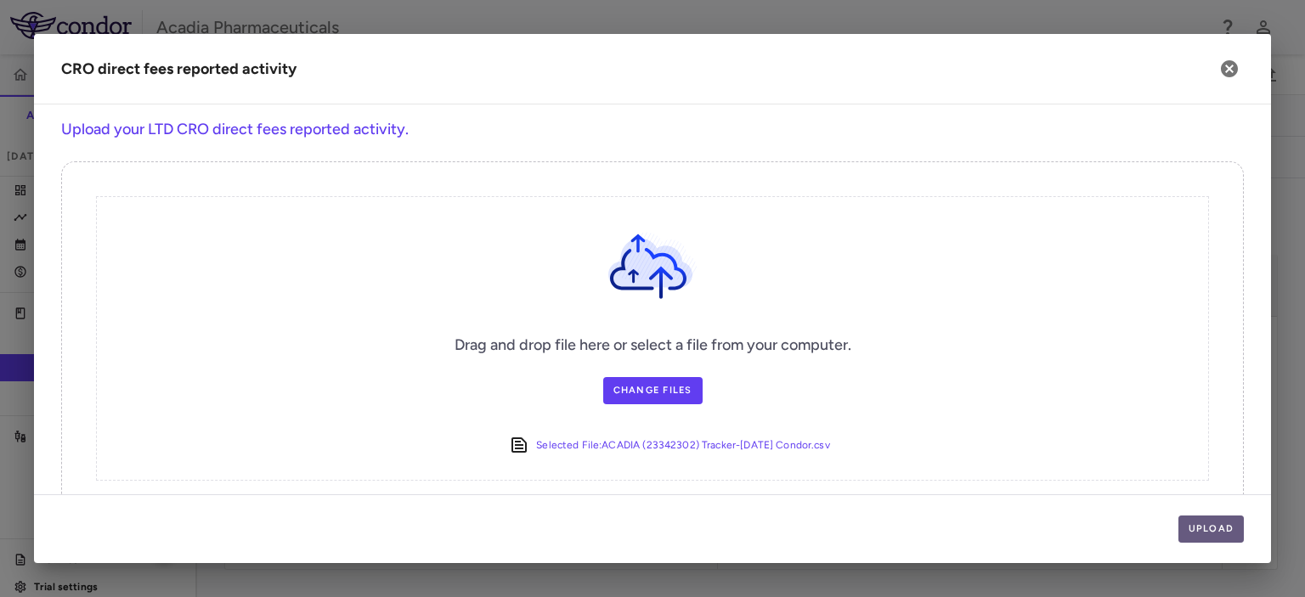
click at [1224, 522] on button "Upload" at bounding box center [1211, 529] width 66 height 27
click at [1215, 523] on button "Upload" at bounding box center [1211, 529] width 66 height 27
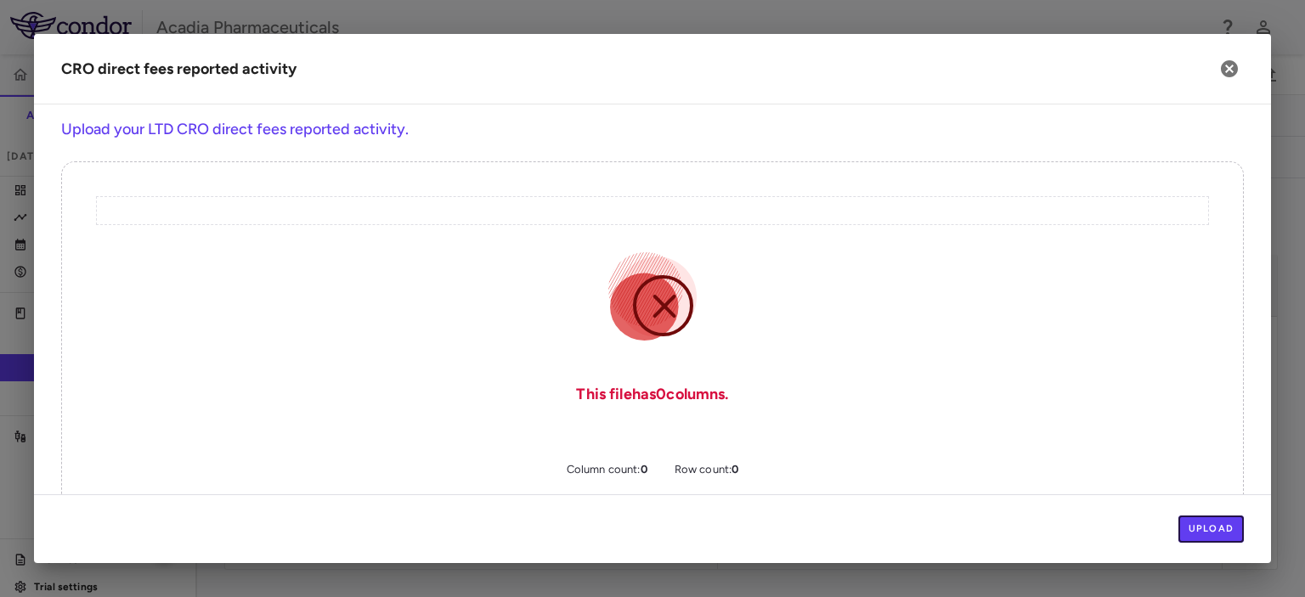
scroll to position [42, 0]
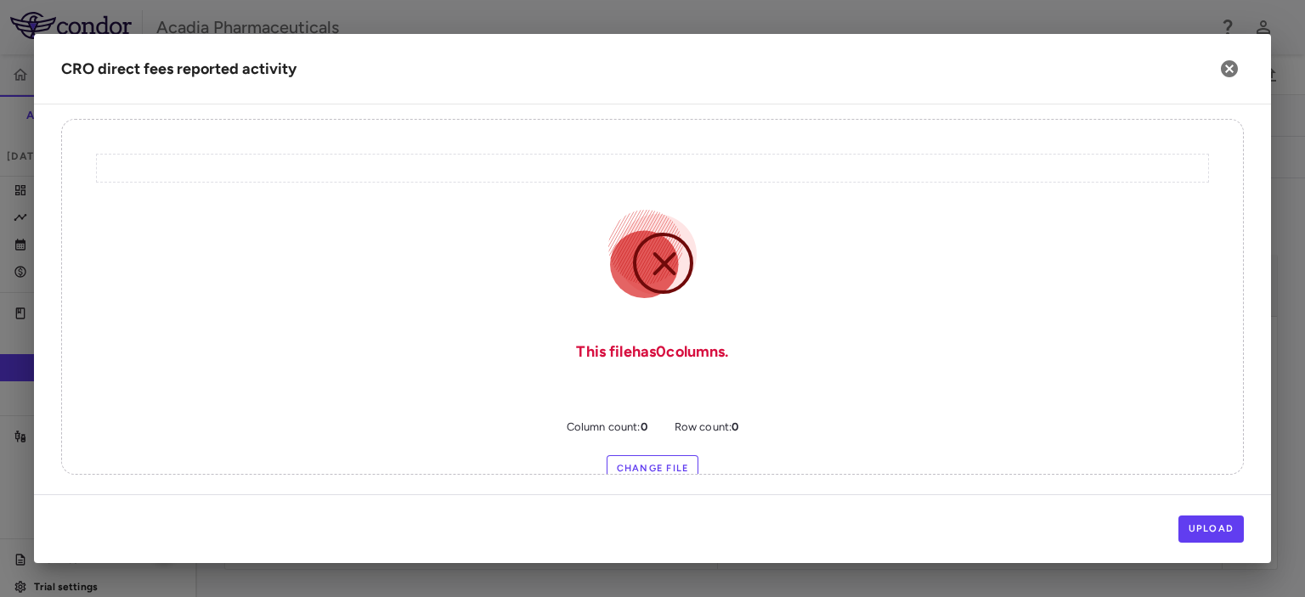
click at [662, 464] on label "Change File" at bounding box center [652, 468] width 93 height 27
click at [0, 0] on input "Change File" at bounding box center [0, 0] width 0 height 0
click at [1198, 537] on button "Upload" at bounding box center [1211, 529] width 66 height 27
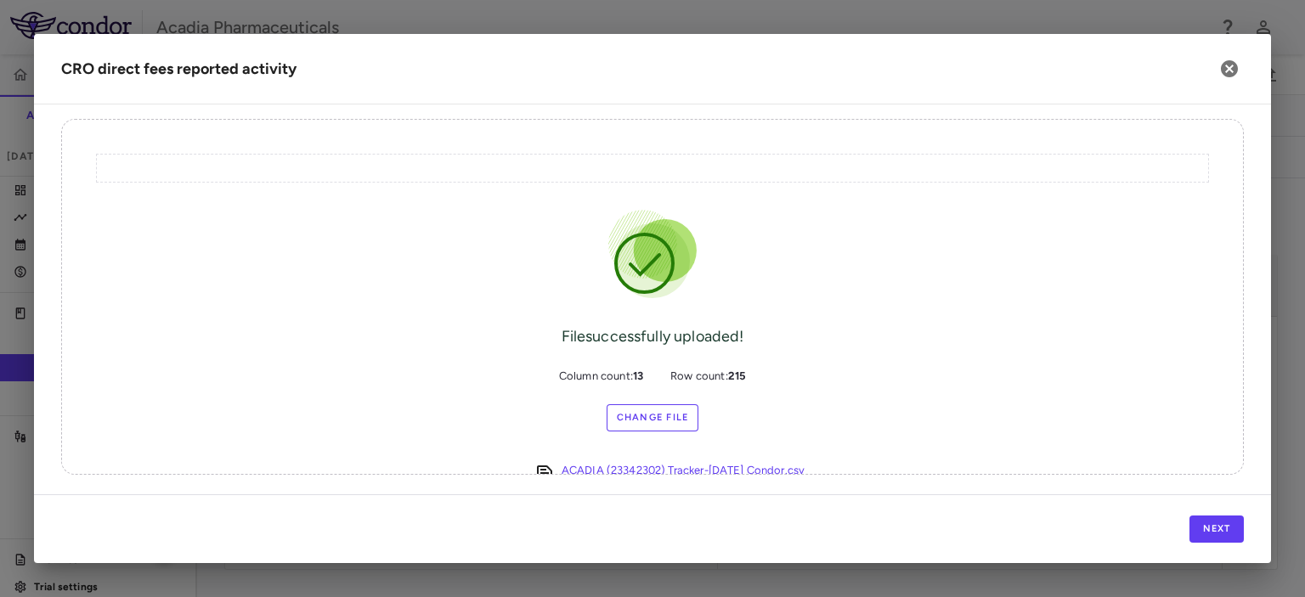
click at [935, 516] on div "Next" at bounding box center [652, 528] width 1237 height 69
click at [1209, 522] on button "Next" at bounding box center [1216, 529] width 54 height 27
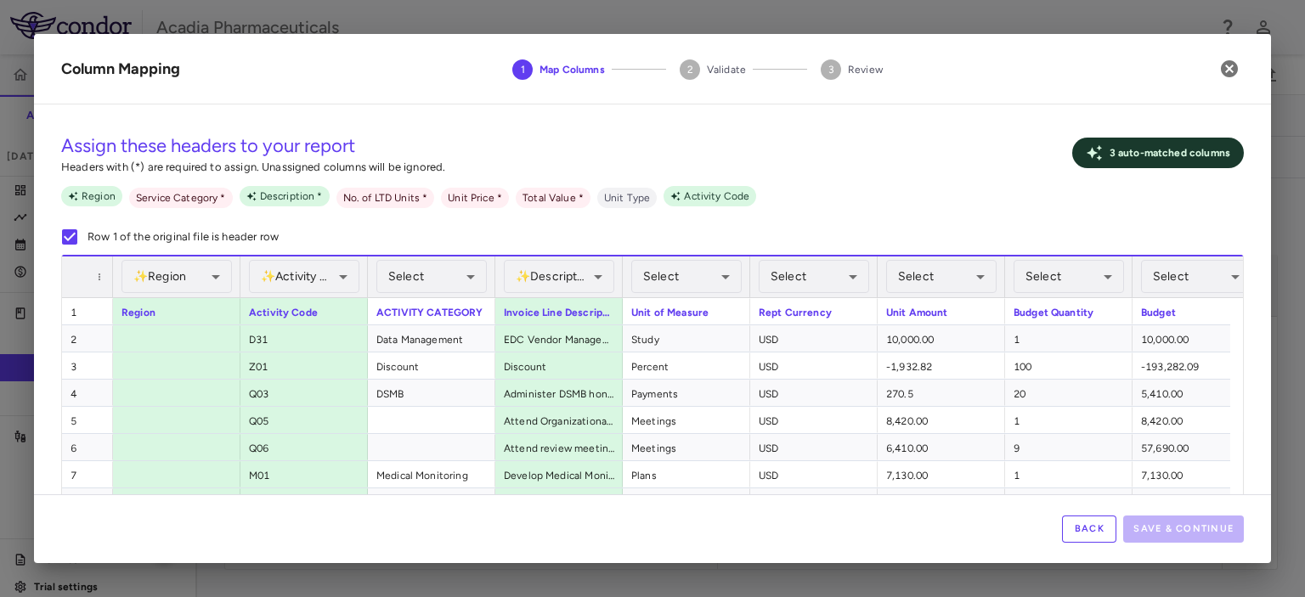
click at [1097, 524] on button "Back" at bounding box center [1089, 529] width 54 height 27
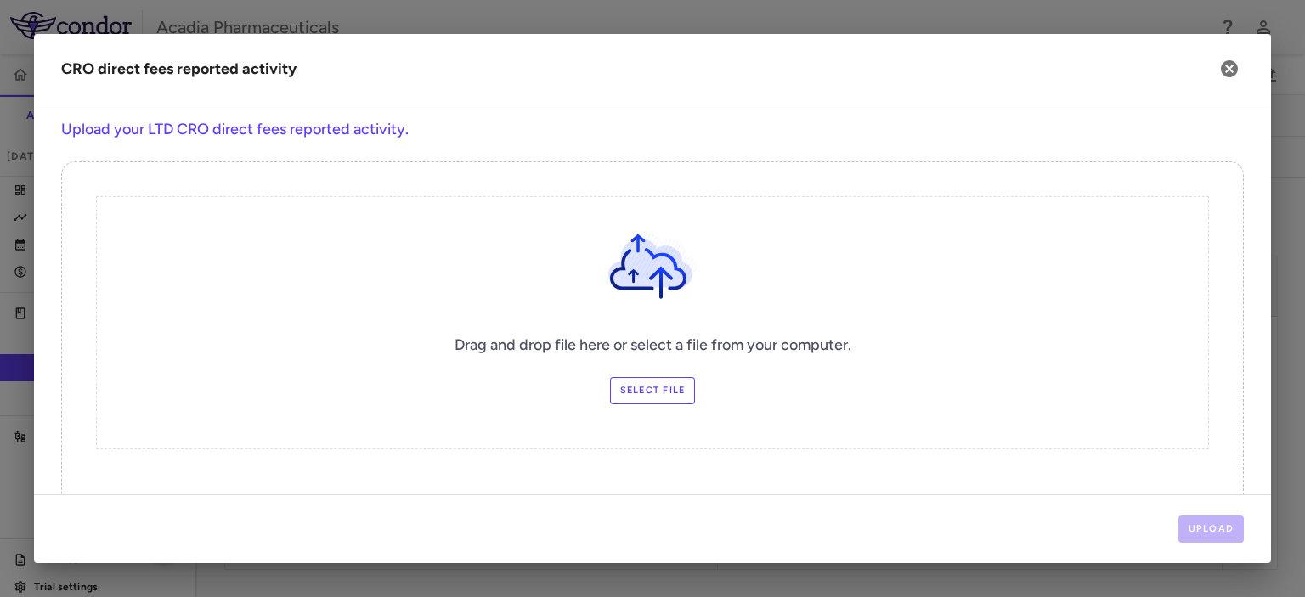
click at [650, 385] on label "Select file" at bounding box center [653, 390] width 86 height 27
click at [0, 0] on input "Select file" at bounding box center [0, 0] width 0 height 0
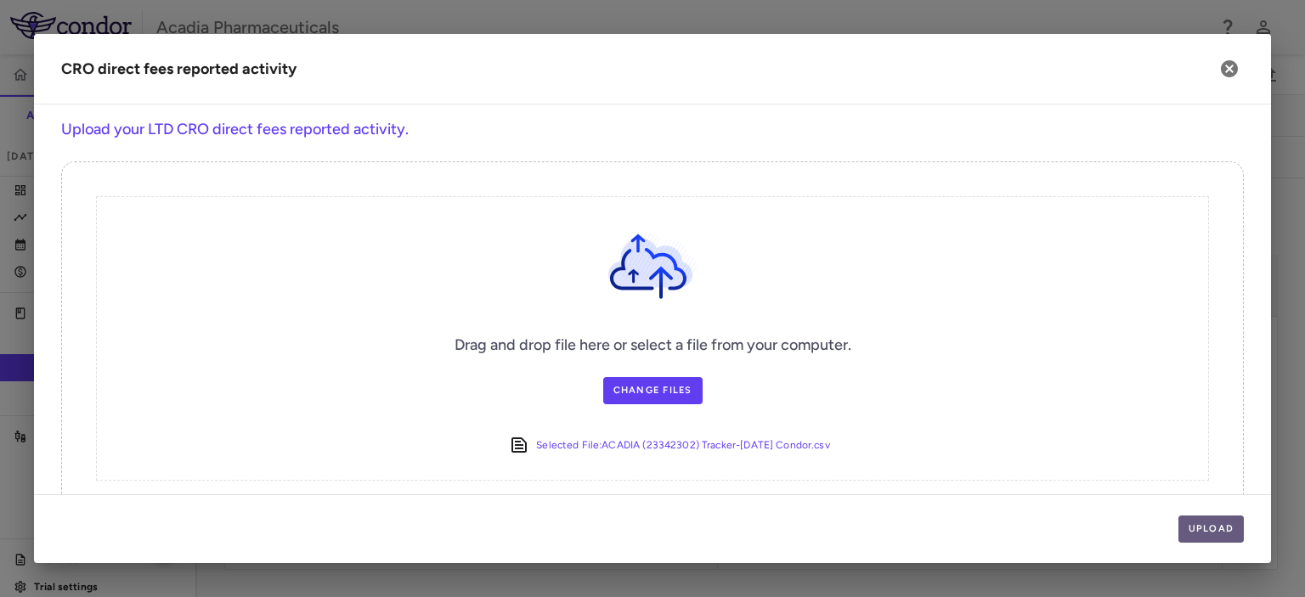
click at [1210, 524] on button "Upload" at bounding box center [1211, 529] width 66 height 27
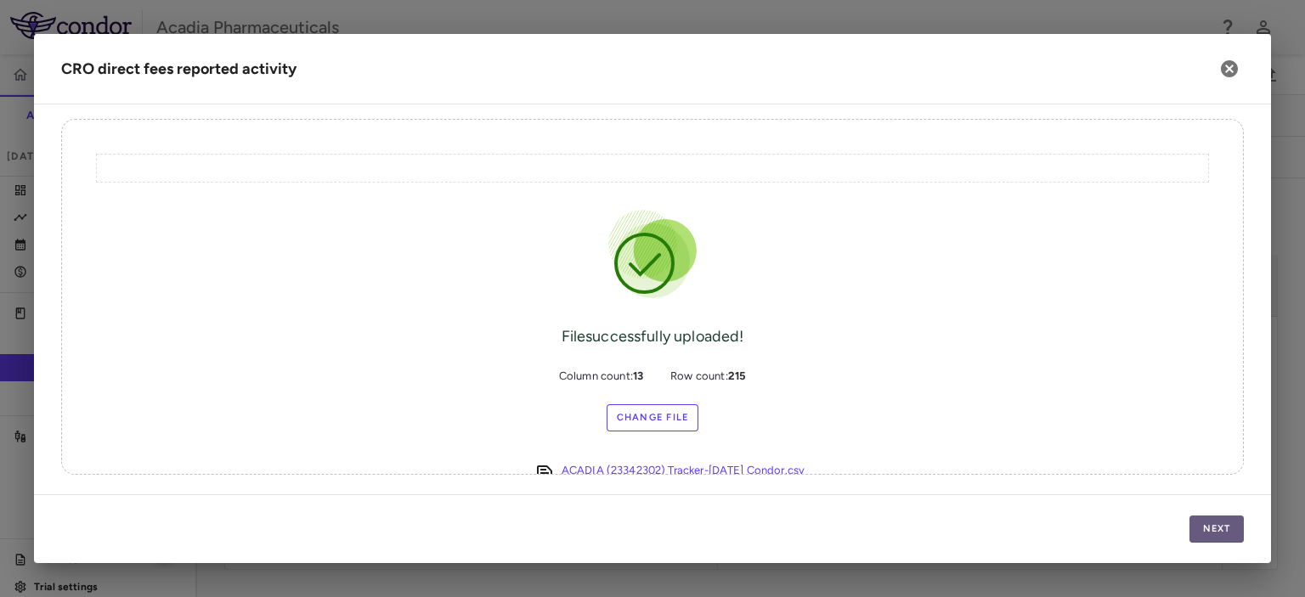
click at [1210, 525] on button "Next" at bounding box center [1216, 529] width 54 height 27
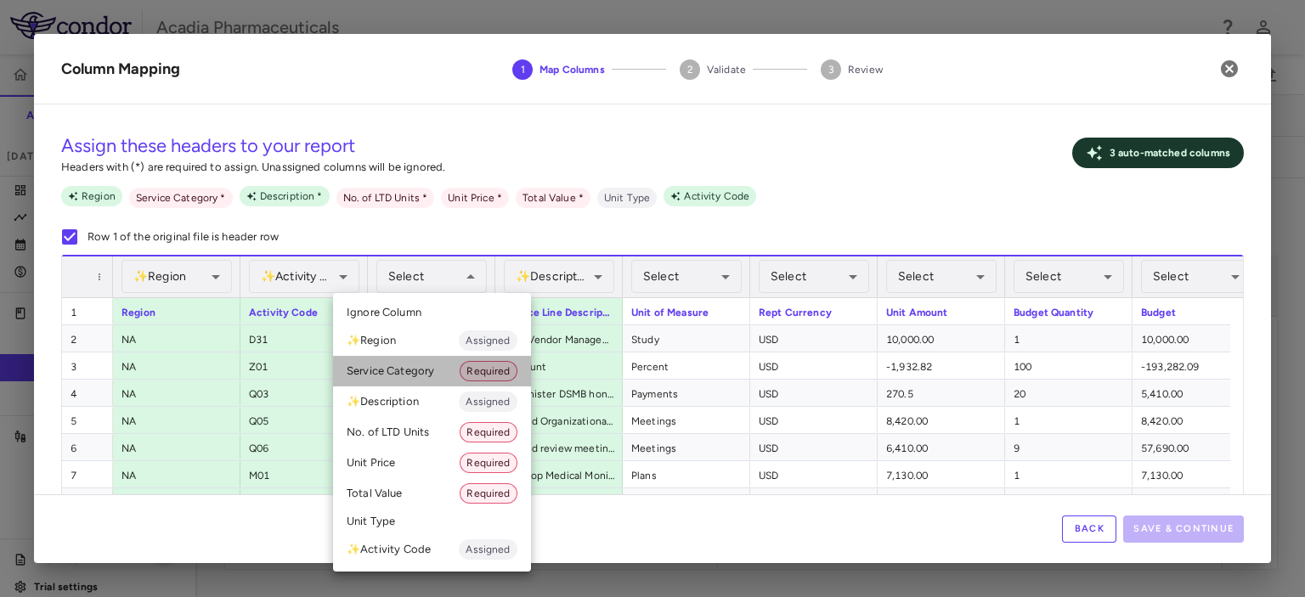
click at [420, 369] on li "Service Category Required" at bounding box center [432, 371] width 198 height 31
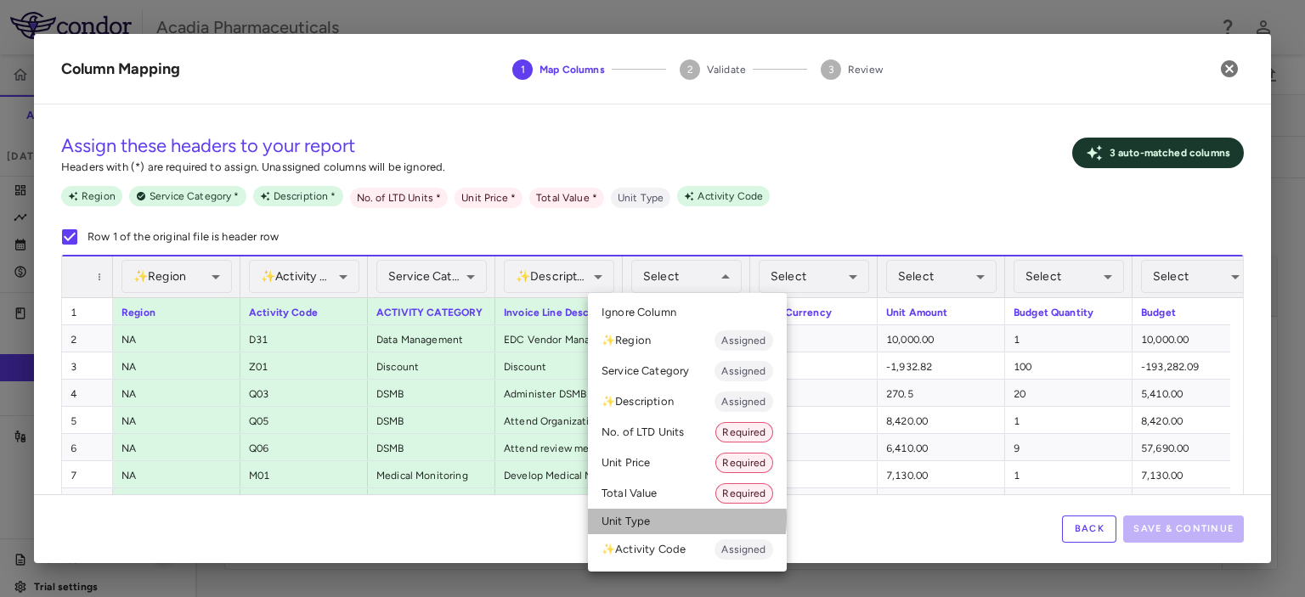
click at [638, 518] on li "Unit Type" at bounding box center [687, 521] width 199 height 25
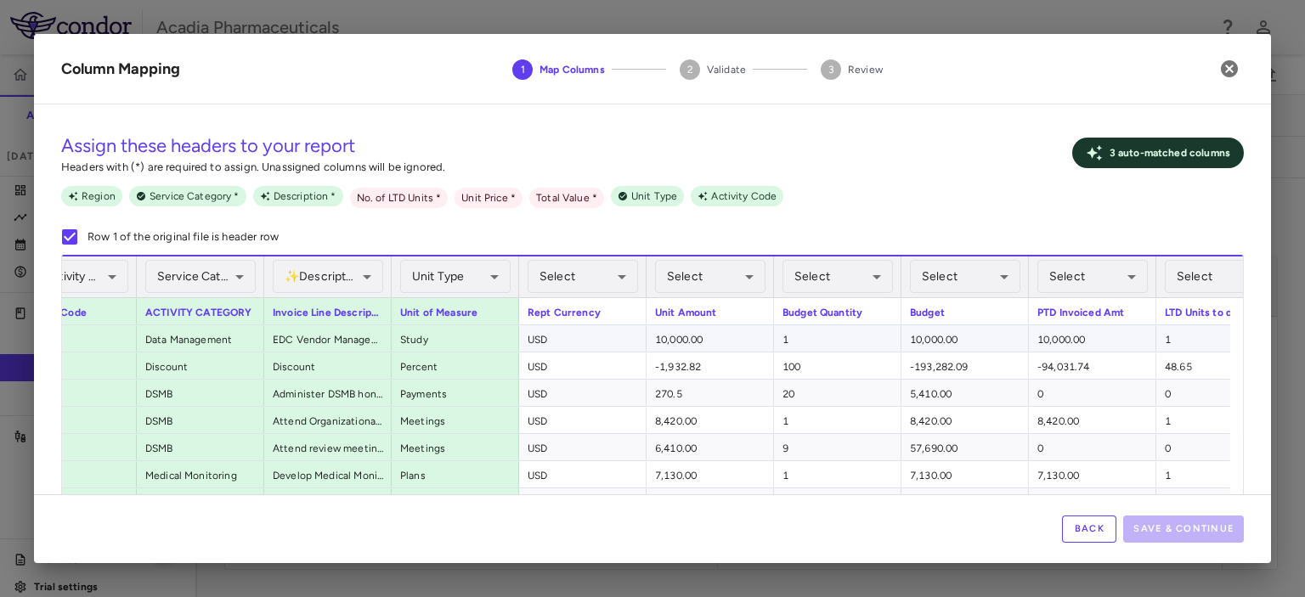
scroll to position [0, 355]
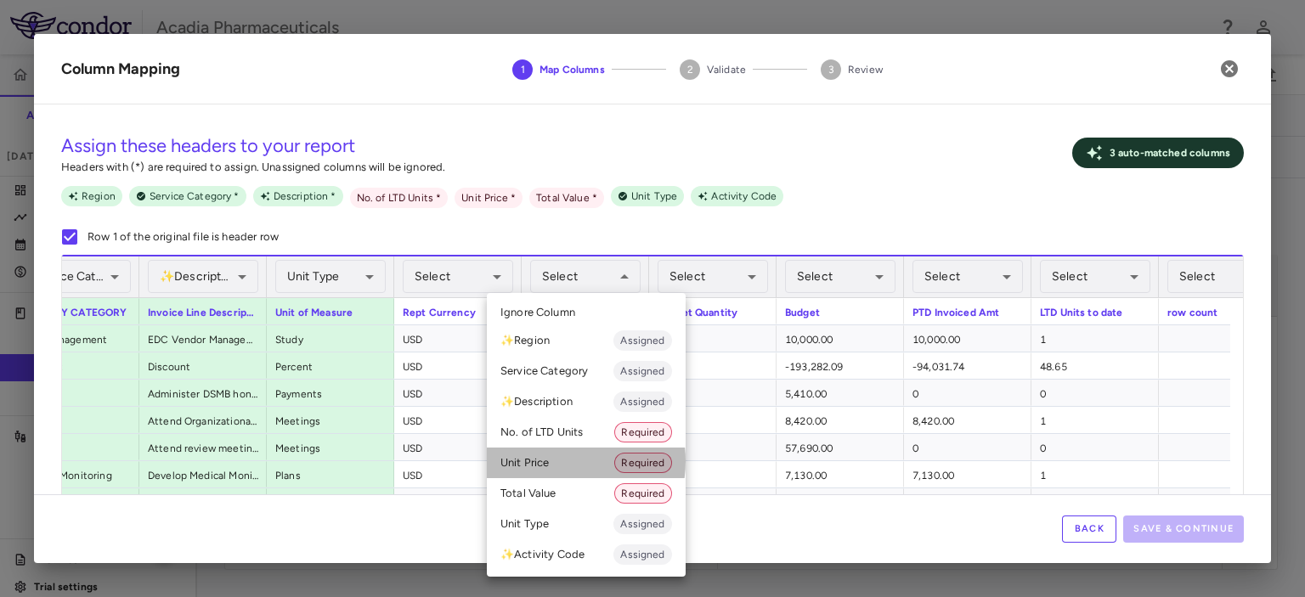
click at [552, 461] on li "Unit Price Required" at bounding box center [586, 463] width 199 height 31
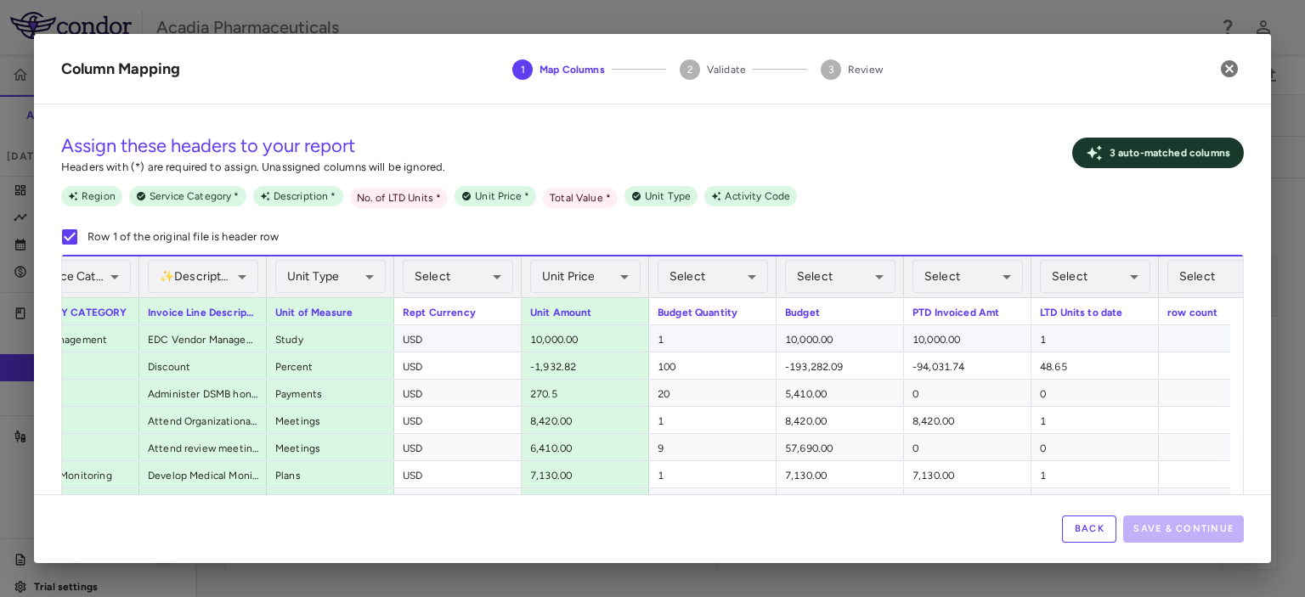
scroll to position [0, 552]
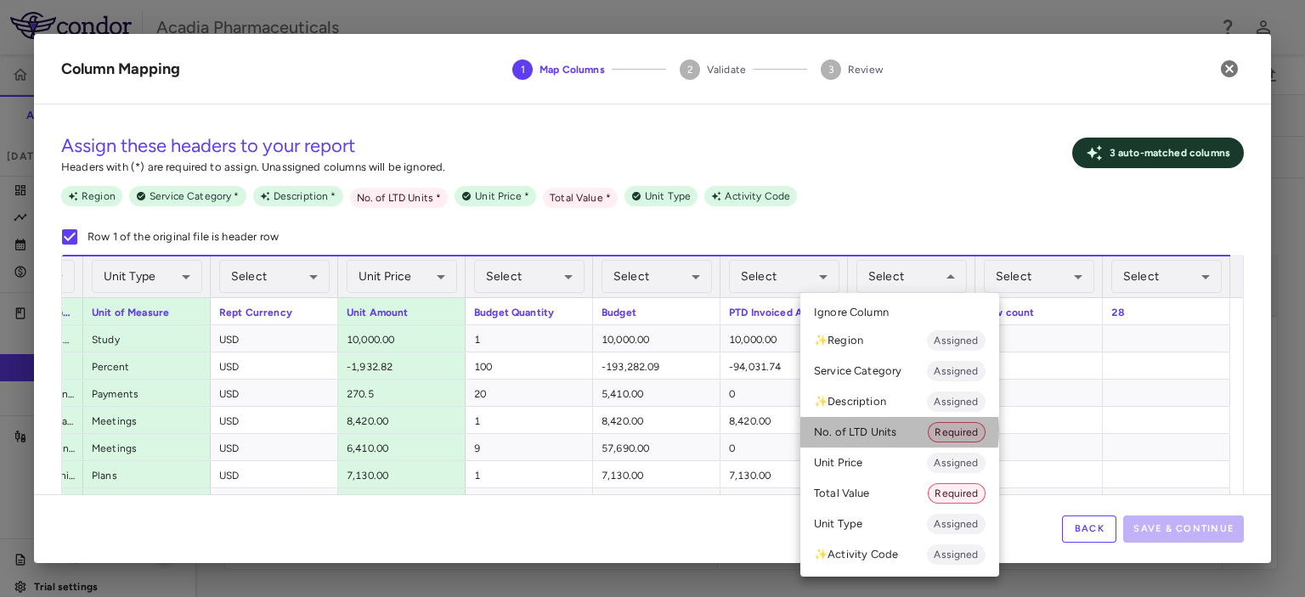
click at [869, 431] on li "No. of LTD Units Required" at bounding box center [899, 432] width 199 height 31
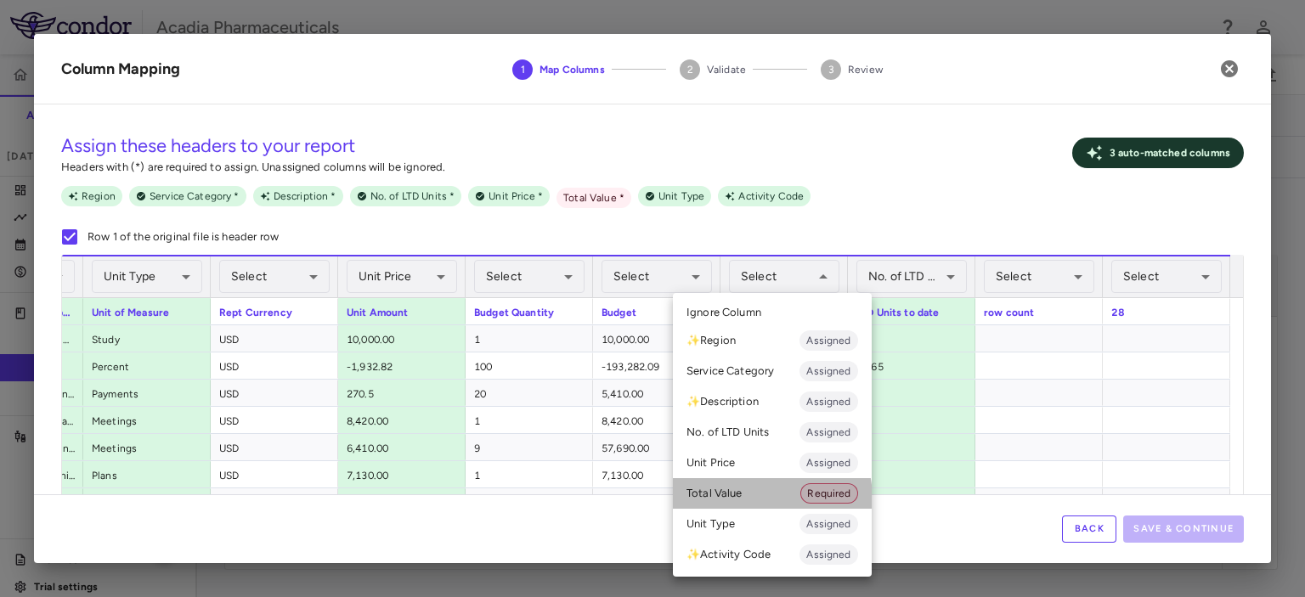
click at [747, 499] on li "Total Value Required" at bounding box center [772, 493] width 199 height 31
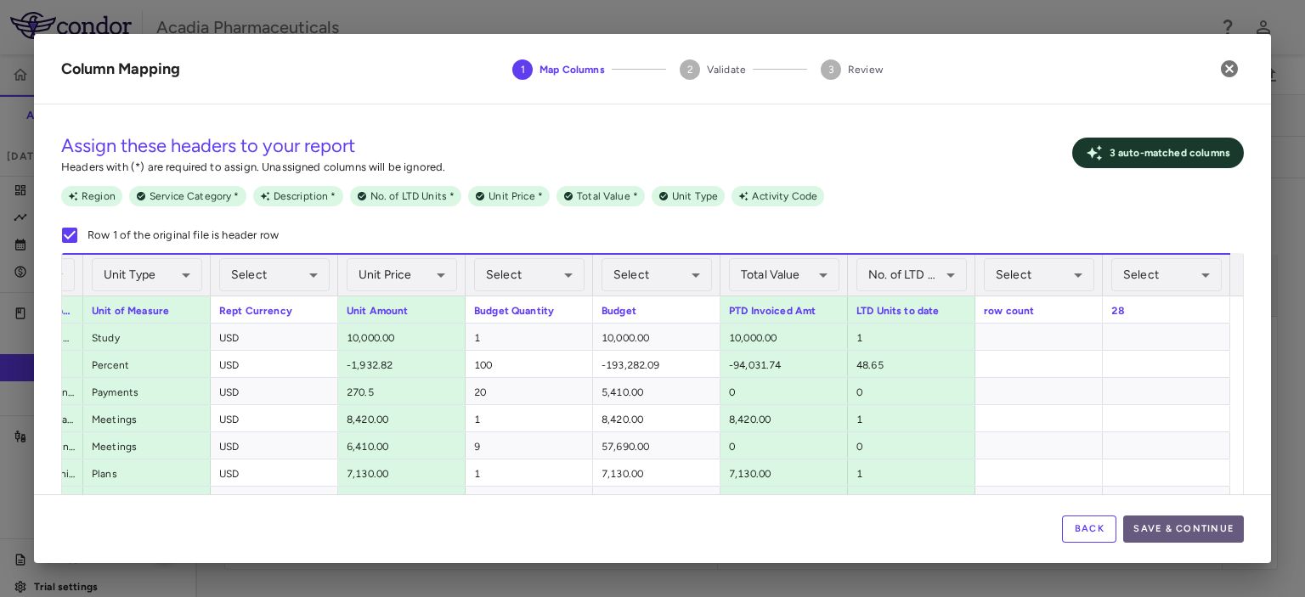
click at [1192, 526] on button "Save & Continue" at bounding box center [1183, 529] width 121 height 27
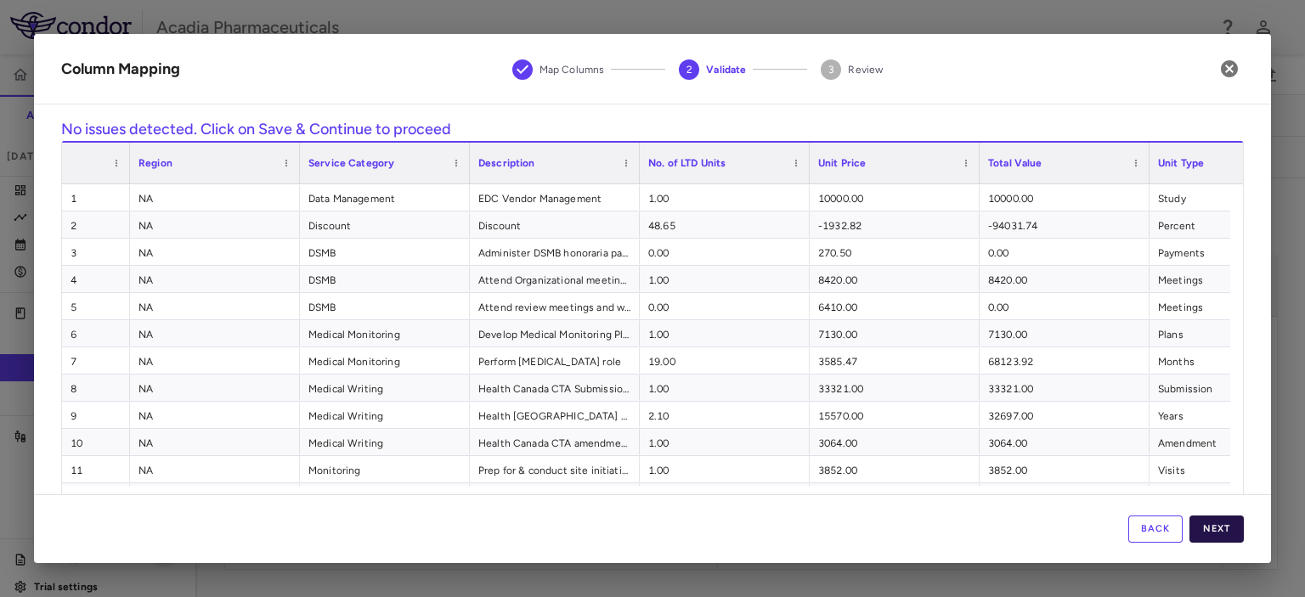
click at [1210, 527] on button "Next" at bounding box center [1216, 529] width 54 height 27
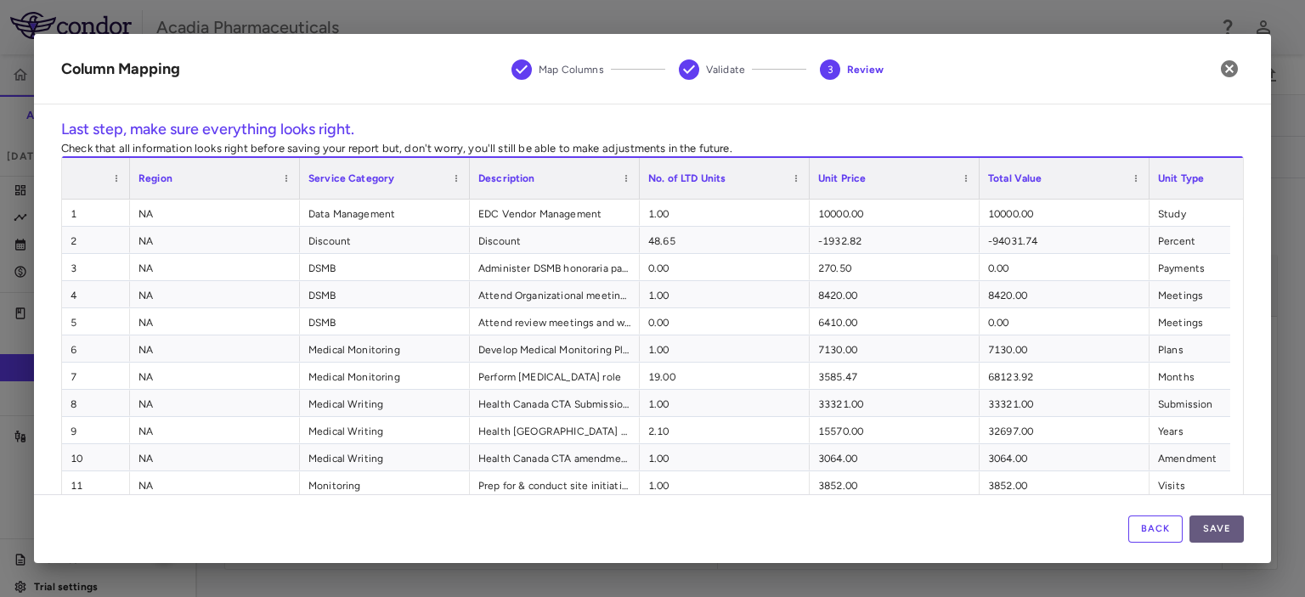
click at [1210, 537] on button "Save" at bounding box center [1216, 529] width 54 height 27
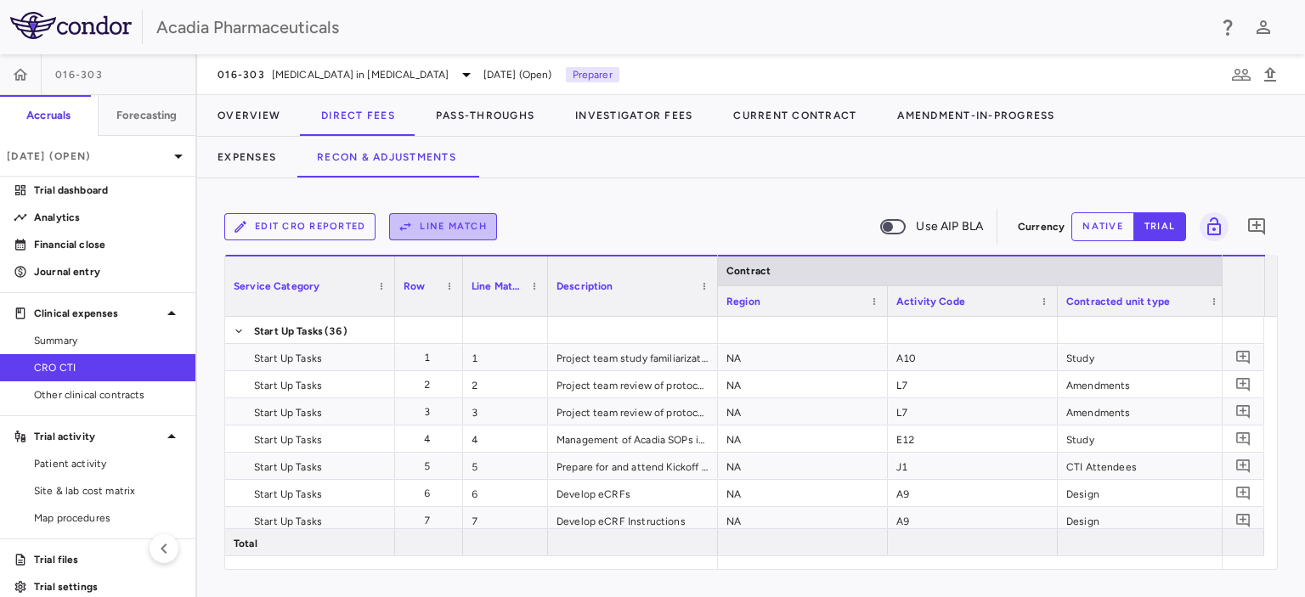
click at [414, 225] on button "Line Match" at bounding box center [443, 226] width 108 height 27
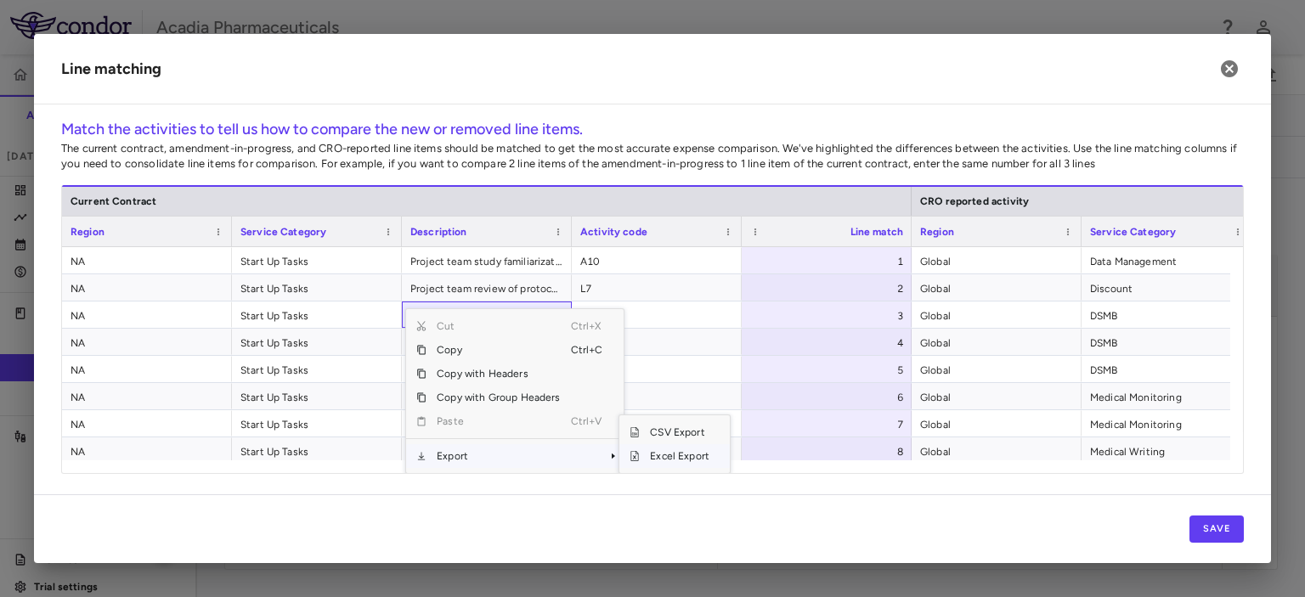
click at [662, 453] on span "Excel Export" at bounding box center [680, 456] width 80 height 24
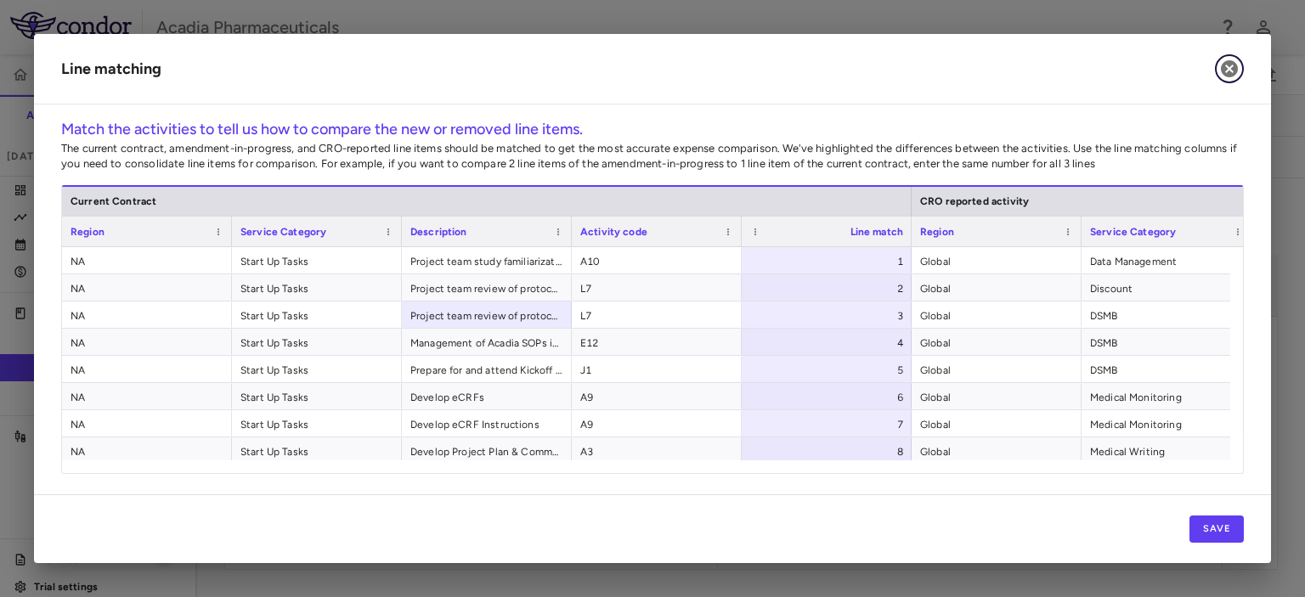
click at [1230, 68] on icon "button" at bounding box center [1229, 69] width 20 height 20
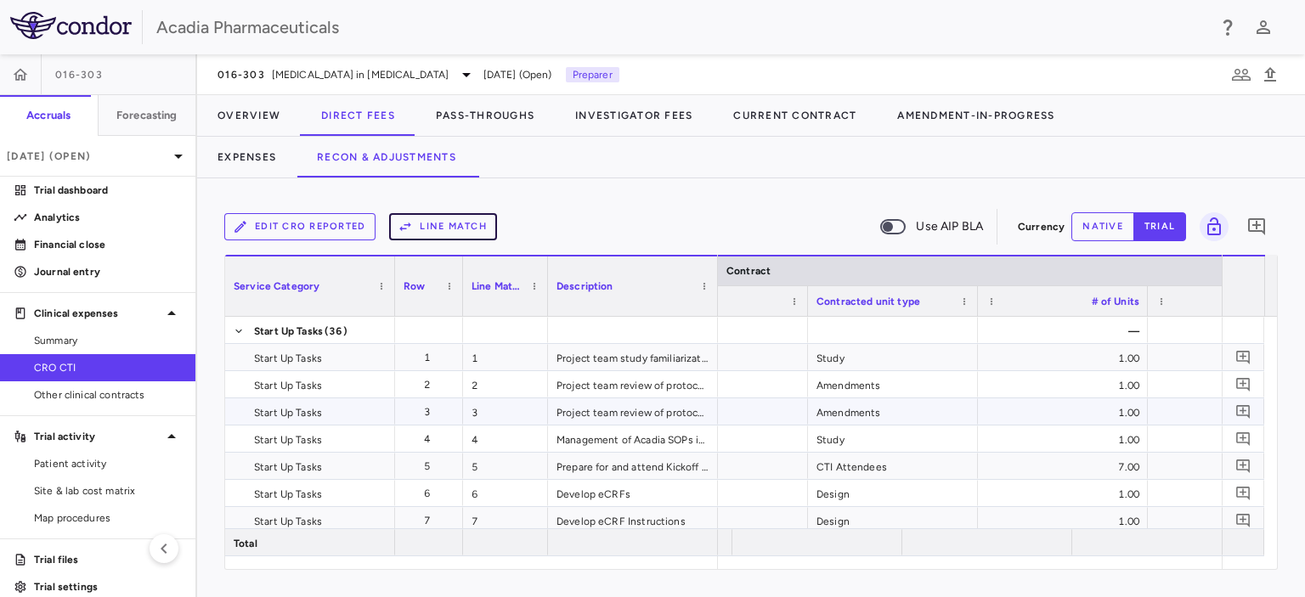
scroll to position [0, 251]
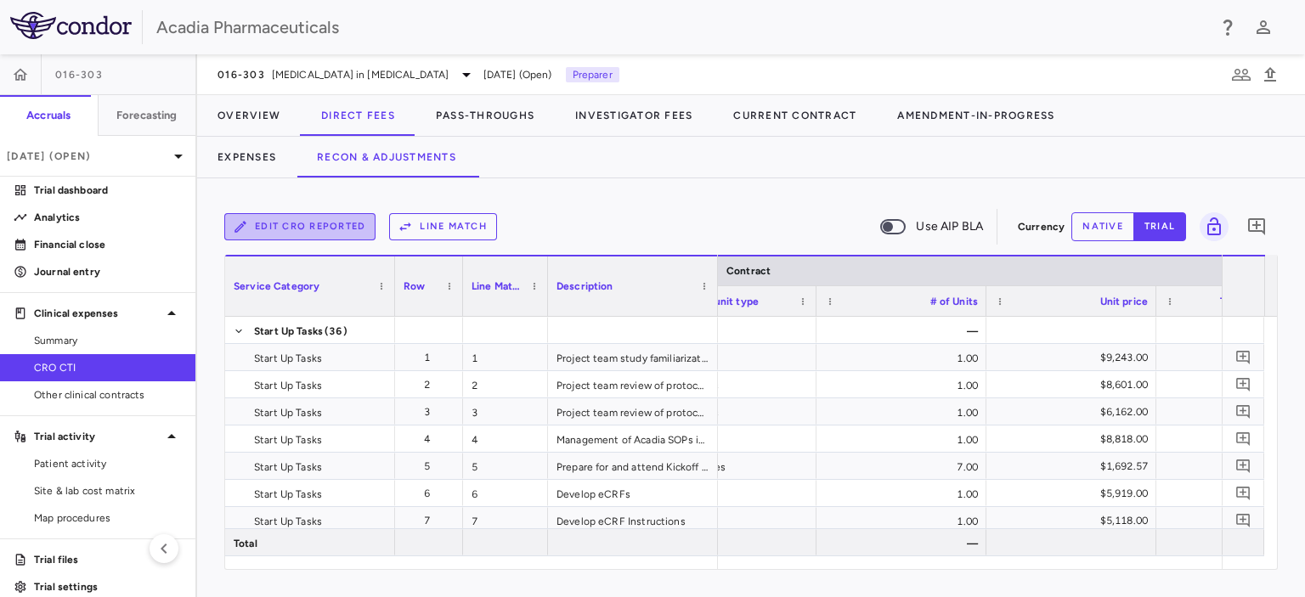
click at [322, 223] on button "Edit CRO reported" at bounding box center [299, 226] width 151 height 27
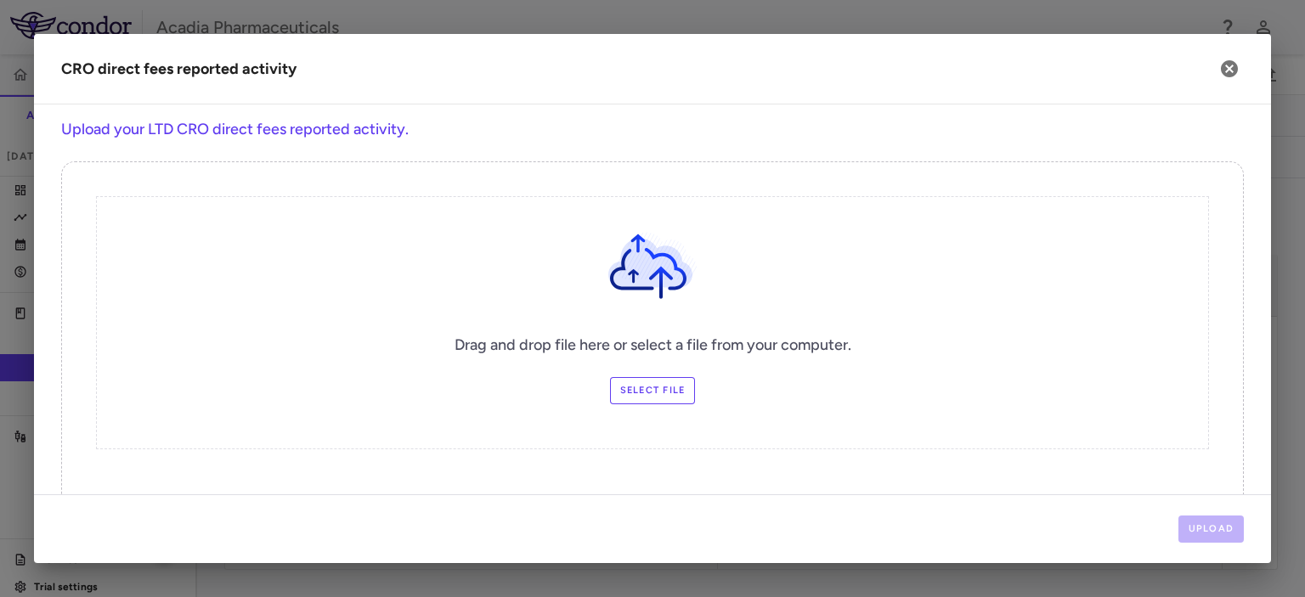
click at [668, 385] on label "Select file" at bounding box center [653, 390] width 86 height 27
click at [0, 0] on input "Select file" at bounding box center [0, 0] width 0 height 0
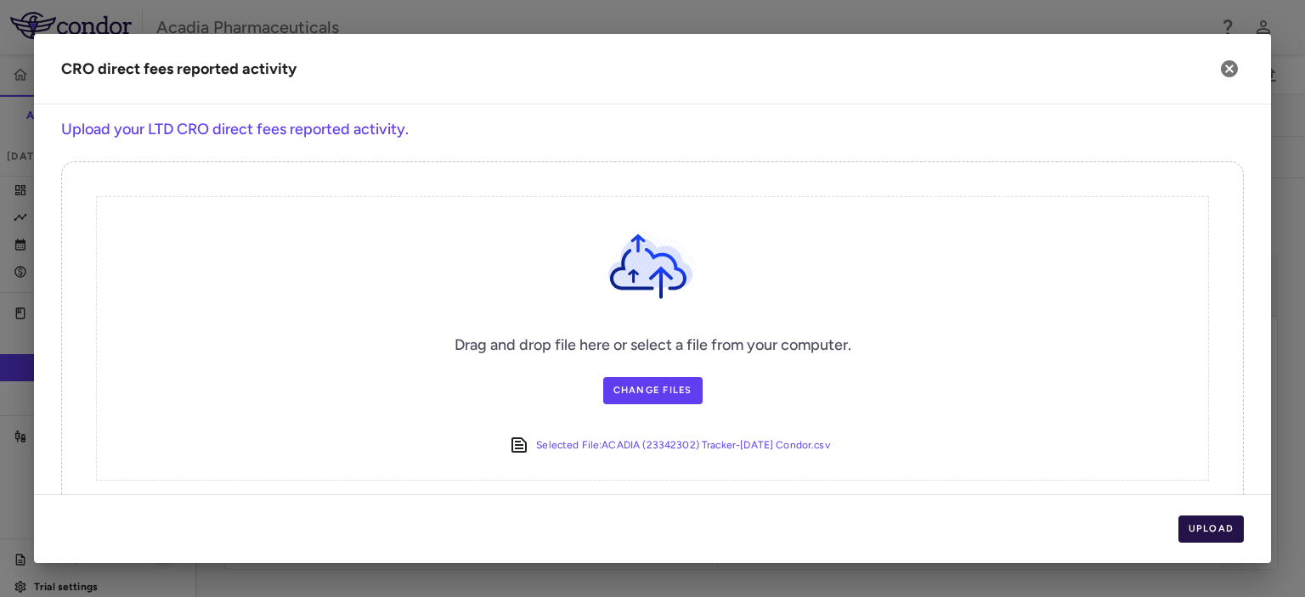
click at [1221, 522] on button "Upload" at bounding box center [1211, 529] width 66 height 27
click at [1213, 523] on button "Upload" at bounding box center [1211, 529] width 66 height 27
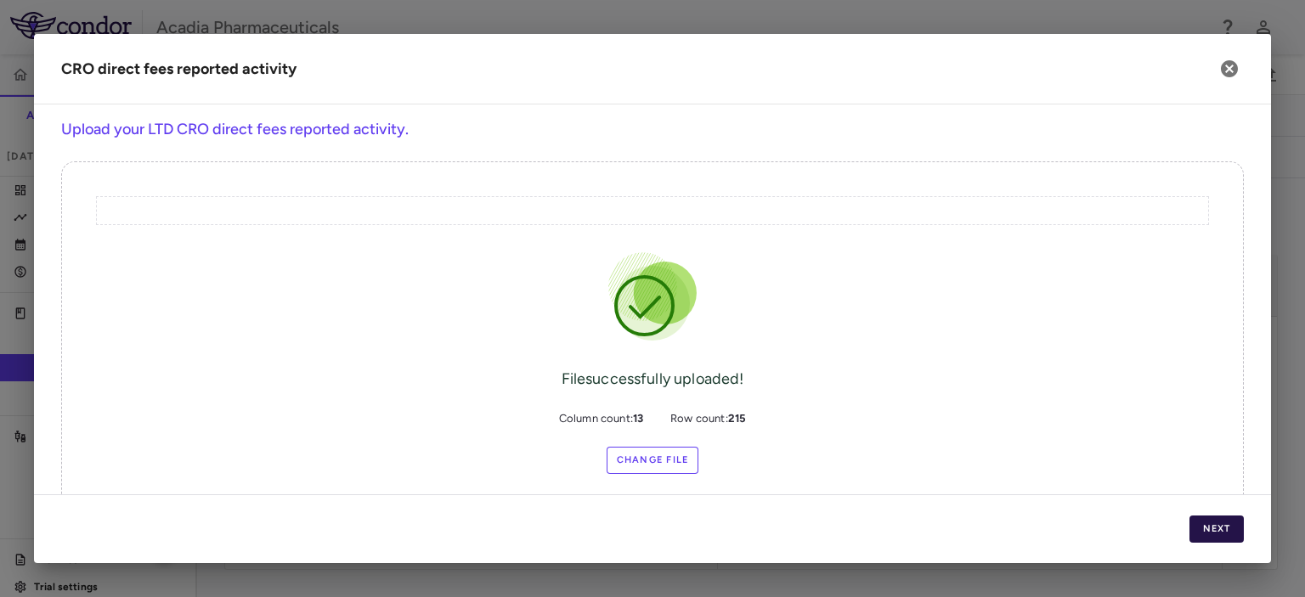
click at [1206, 531] on button "Next" at bounding box center [1216, 529] width 54 height 27
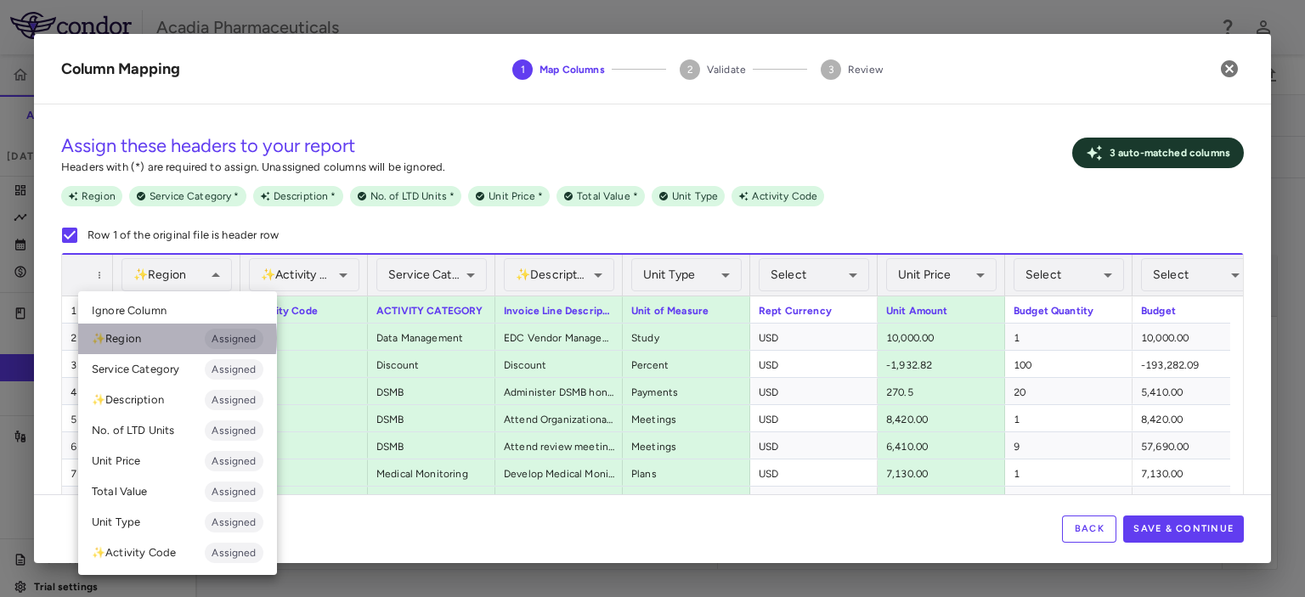
click at [157, 338] on li "✨ Region Assigned" at bounding box center [177, 339] width 199 height 31
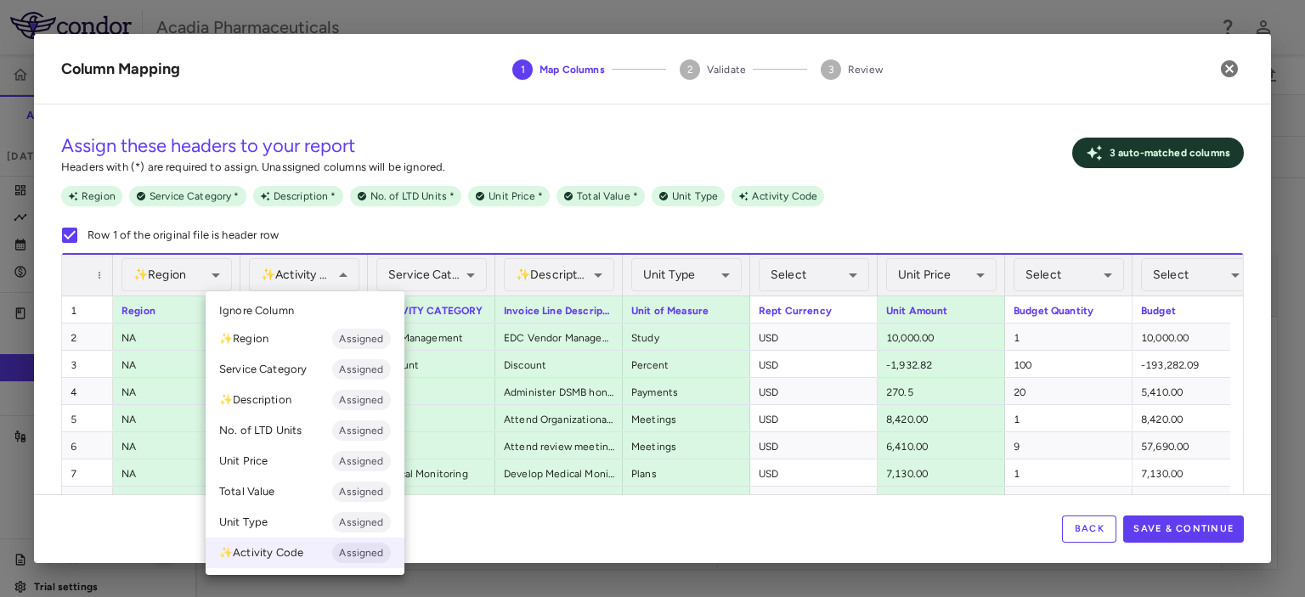
click at [274, 556] on li "✨ Activity Code Assigned" at bounding box center [305, 553] width 199 height 31
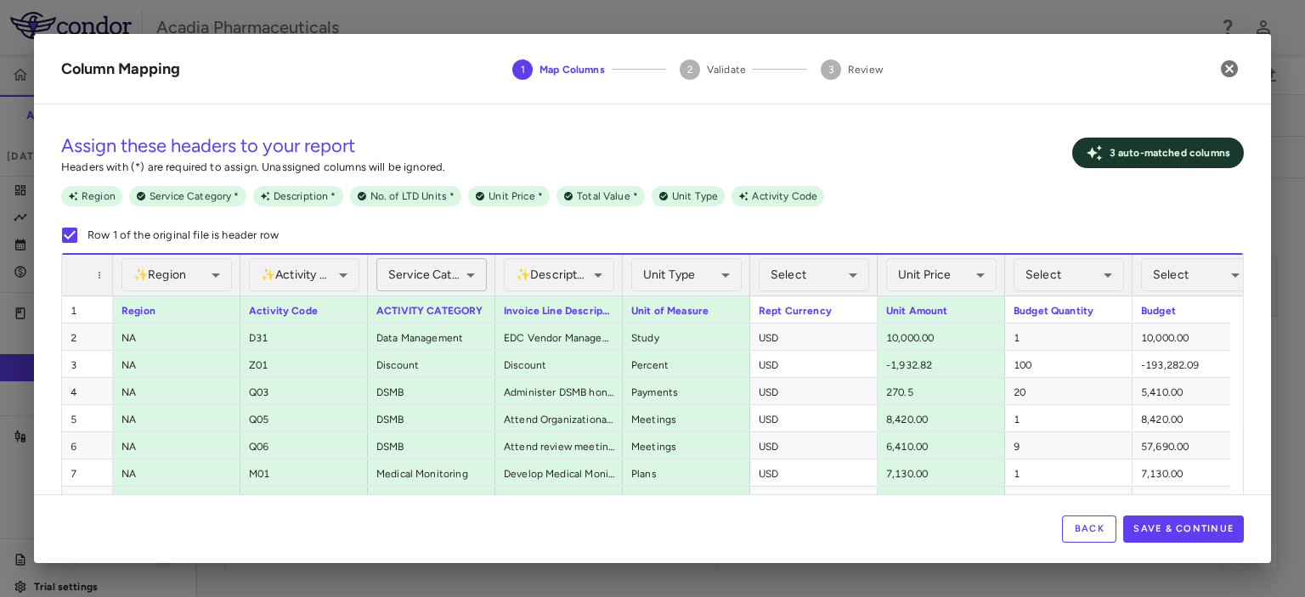
click at [439, 270] on div "Service Category Assigned" at bounding box center [431, 274] width 110 height 33
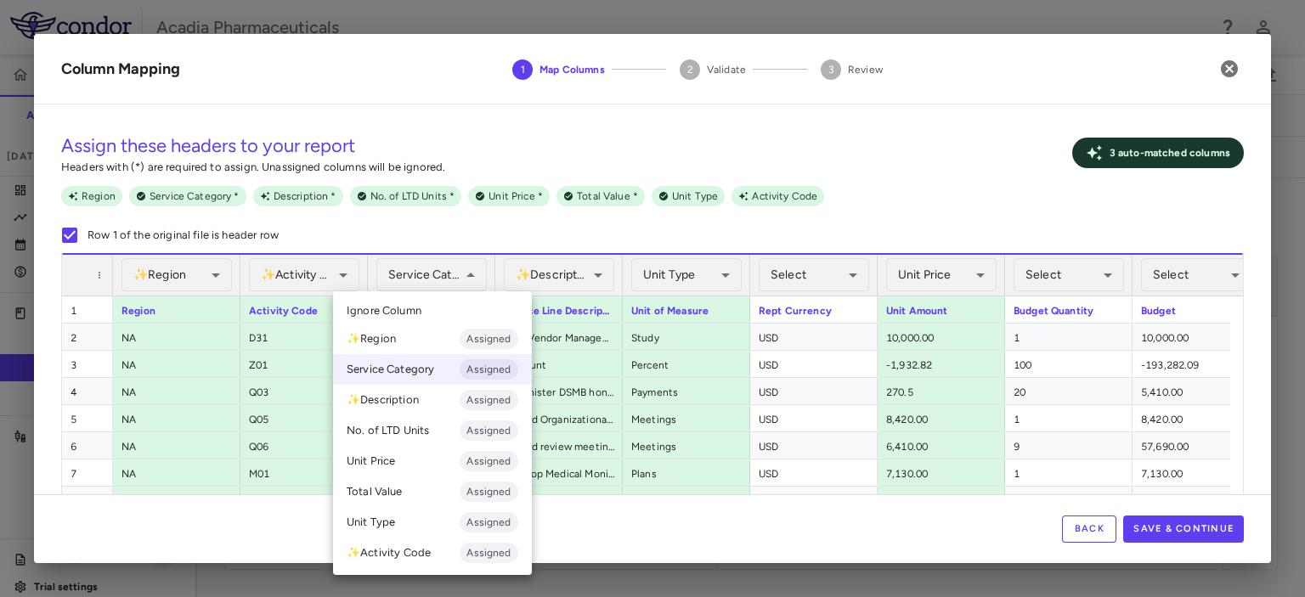
click at [477, 215] on div at bounding box center [652, 298] width 1305 height 597
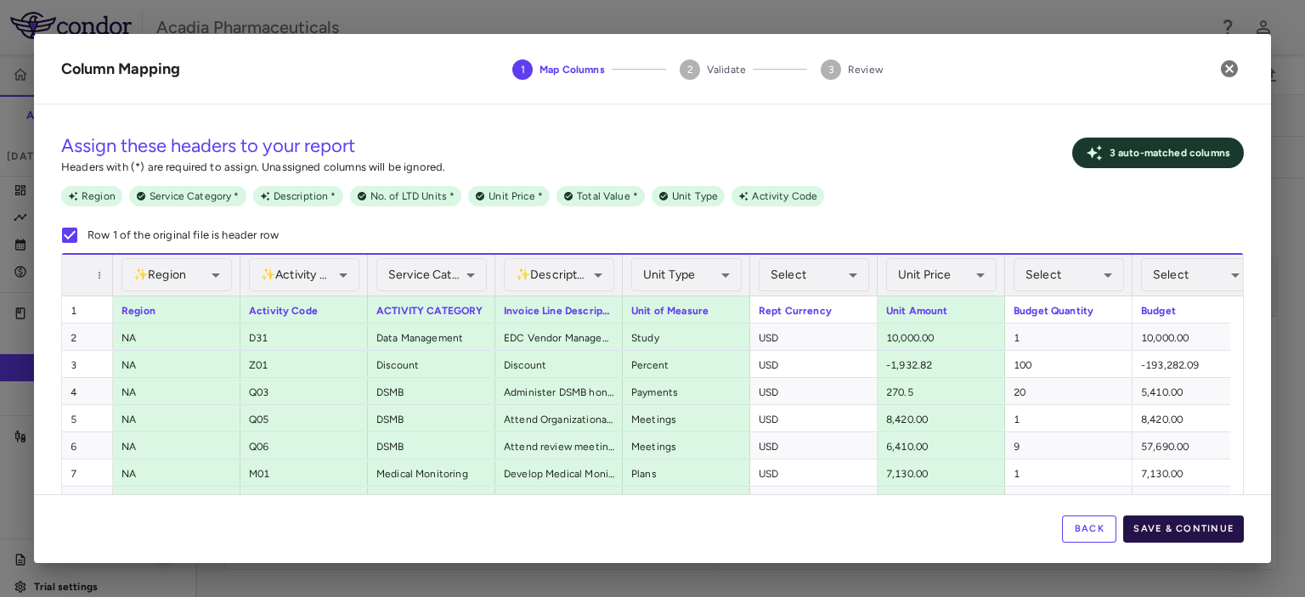
click at [1198, 522] on button "Save & Continue" at bounding box center [1183, 529] width 121 height 27
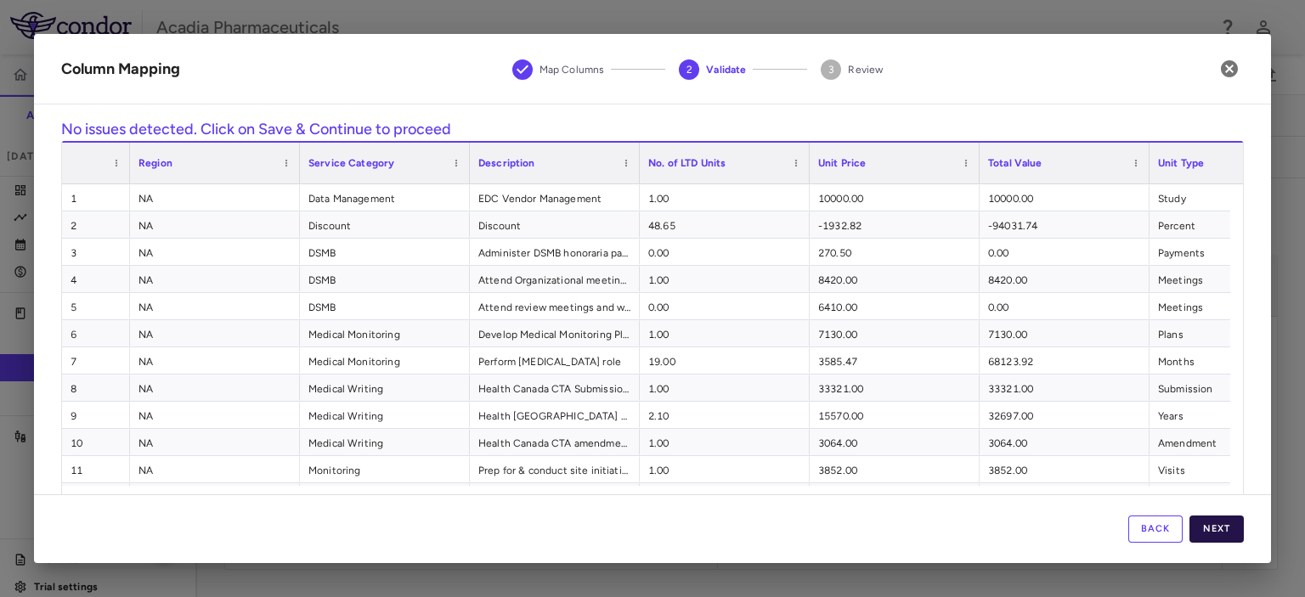
click at [1223, 528] on button "Next" at bounding box center [1216, 529] width 54 height 27
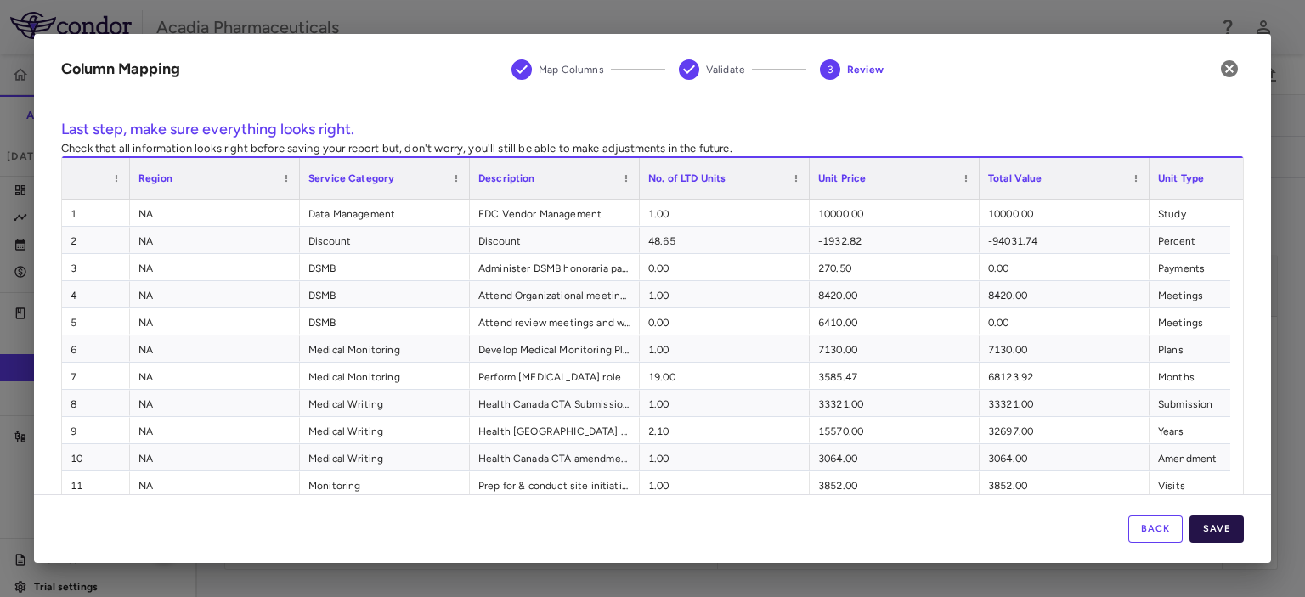
click at [1217, 531] on button "Save" at bounding box center [1216, 529] width 54 height 27
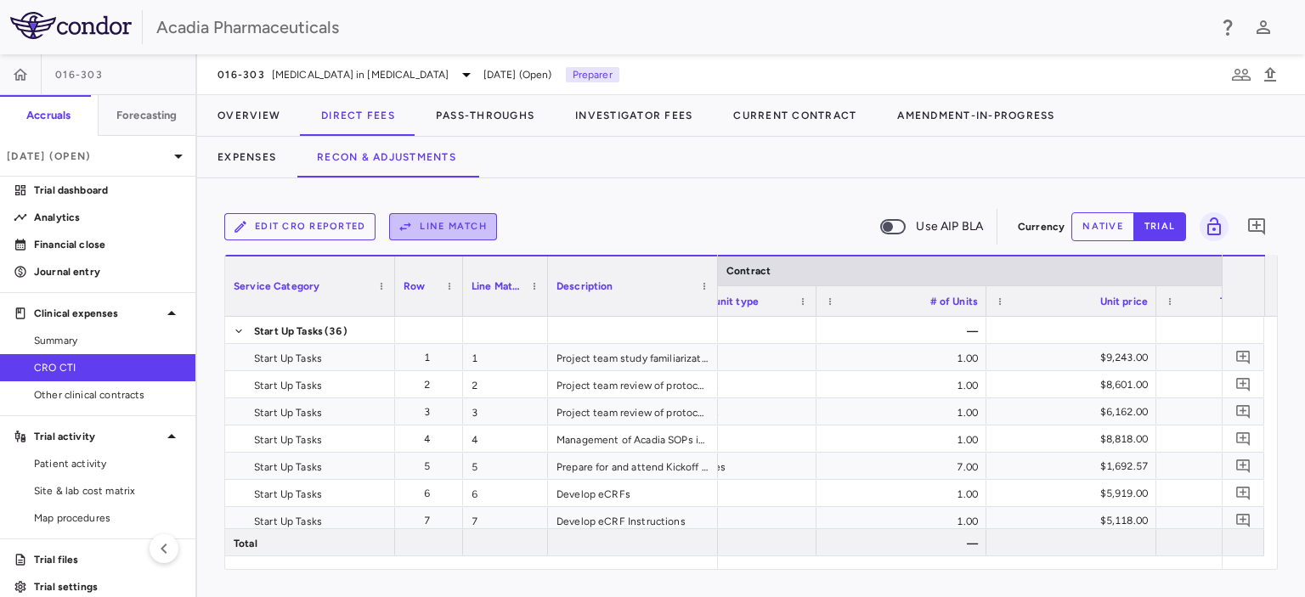
click at [464, 219] on button "Line Match" at bounding box center [443, 226] width 108 height 27
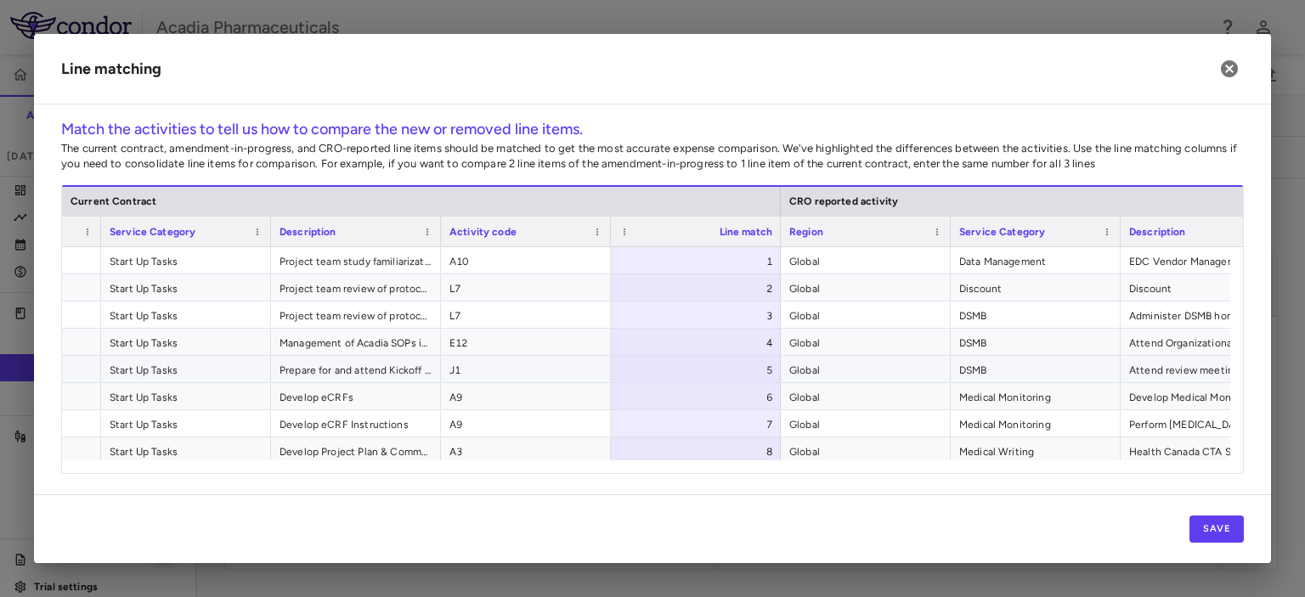
scroll to position [0, 180]
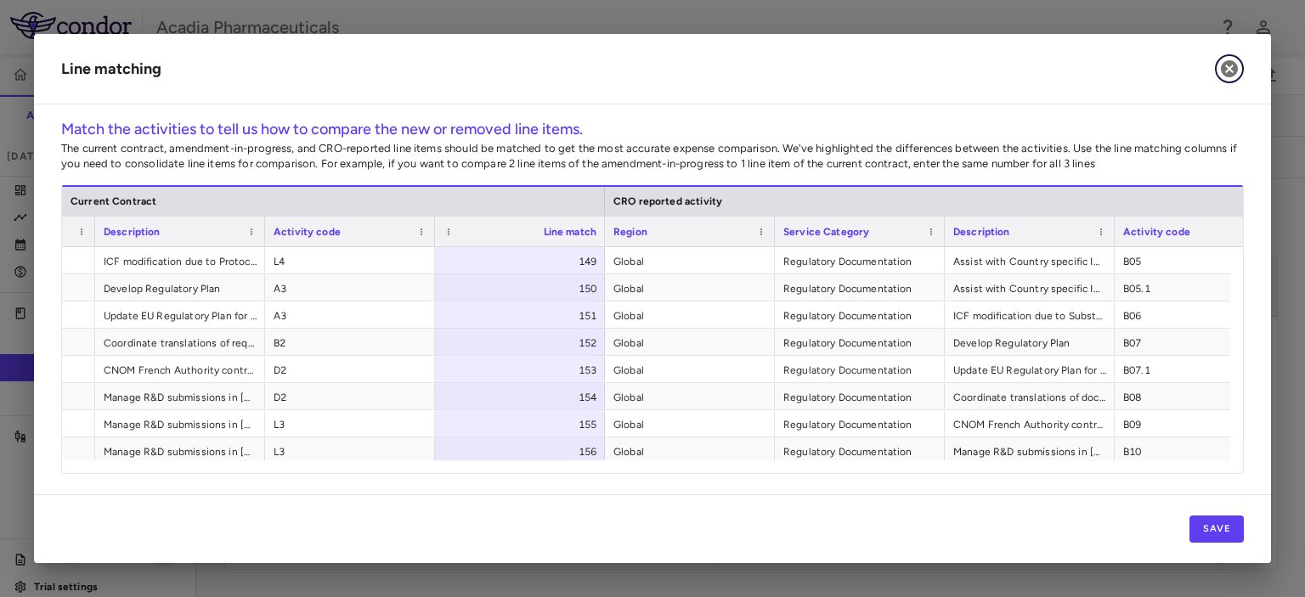
click at [1232, 68] on icon "button" at bounding box center [1229, 68] width 17 height 17
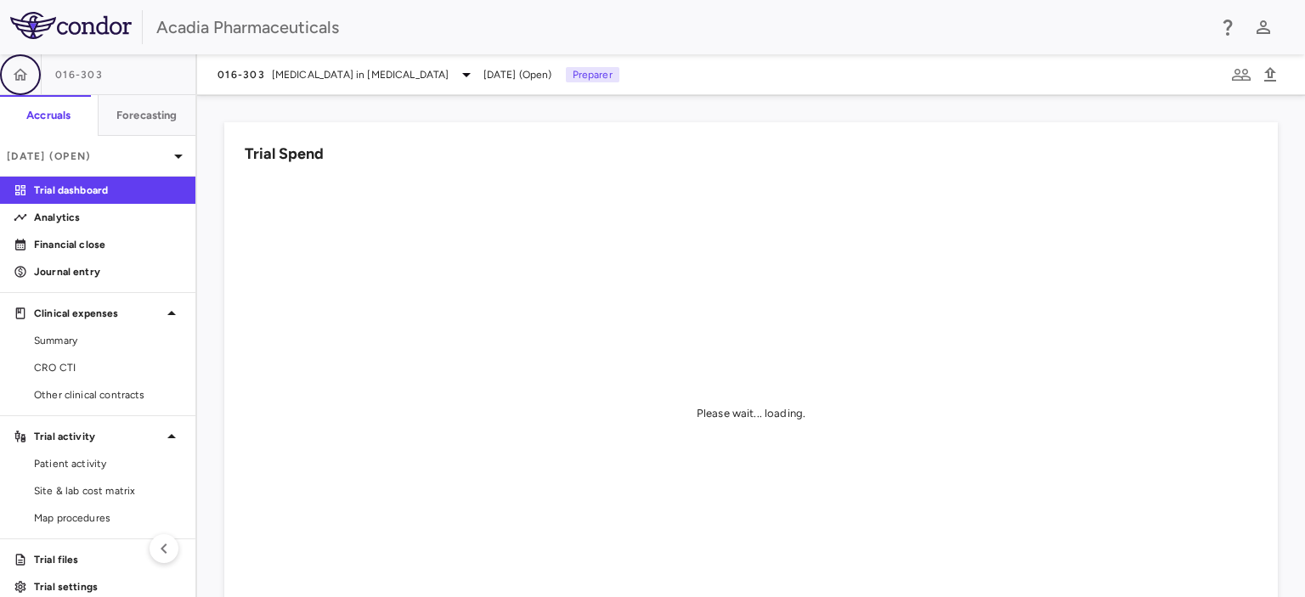
click at [27, 75] on icon "button" at bounding box center [20, 74] width 17 height 17
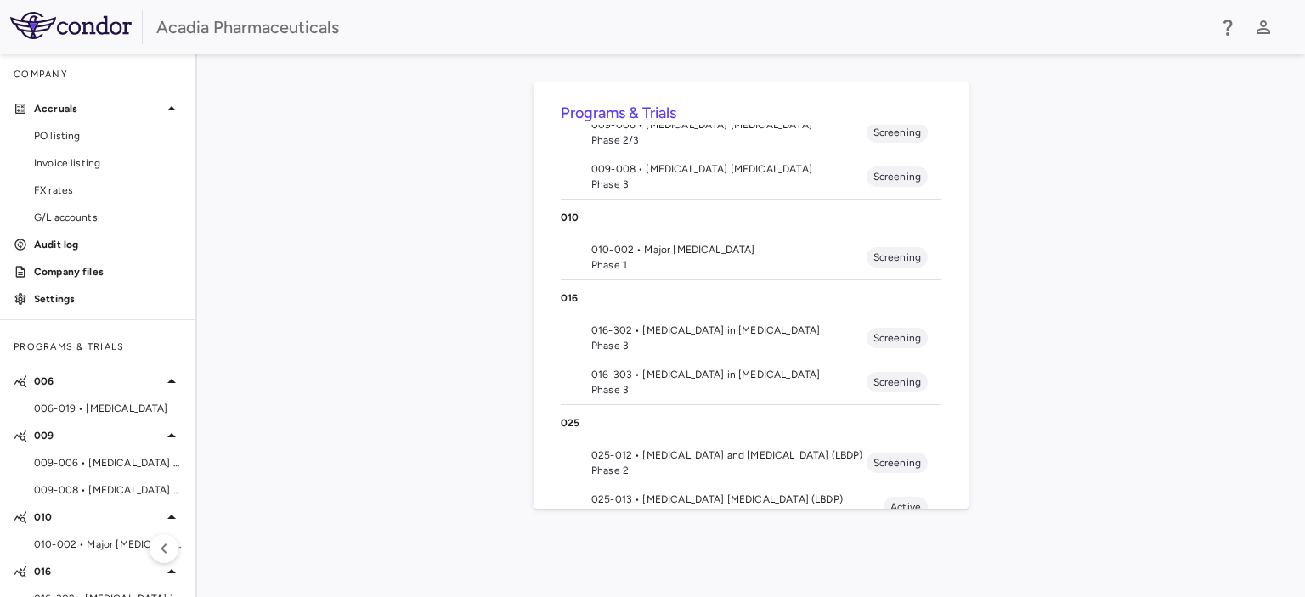
scroll to position [139, 0]
click at [696, 324] on span "016-302 • [MEDICAL_DATA] in [MEDICAL_DATA]" at bounding box center [728, 329] width 275 height 15
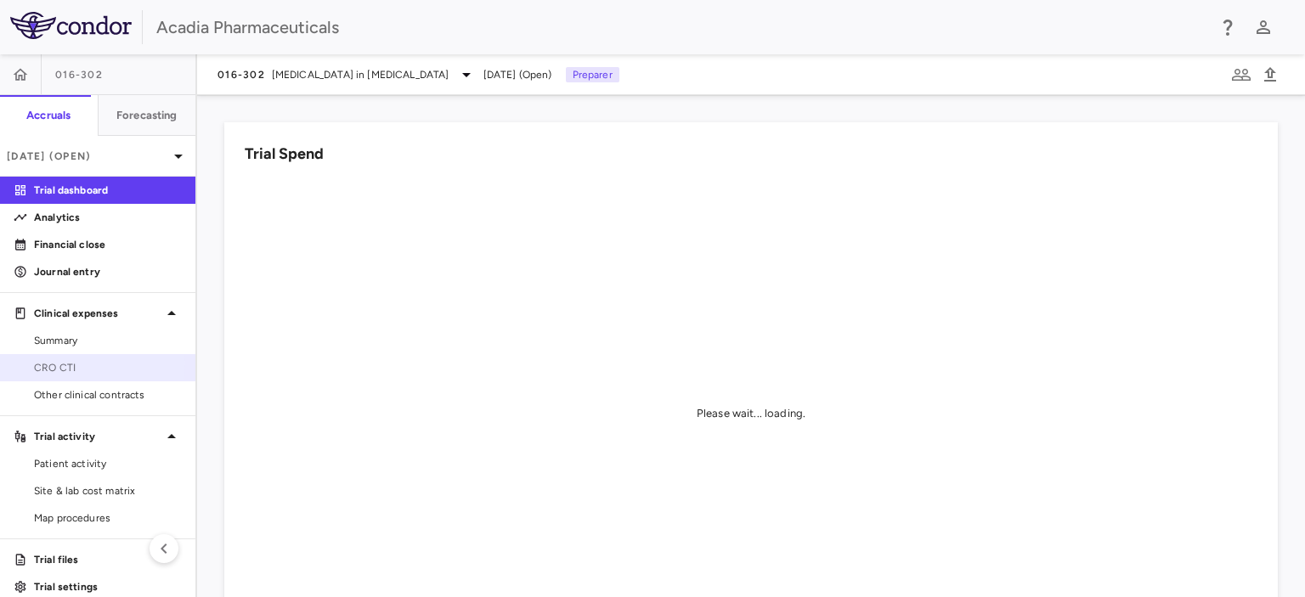
click at [62, 364] on span "CRO CTI" at bounding box center [108, 367] width 148 height 15
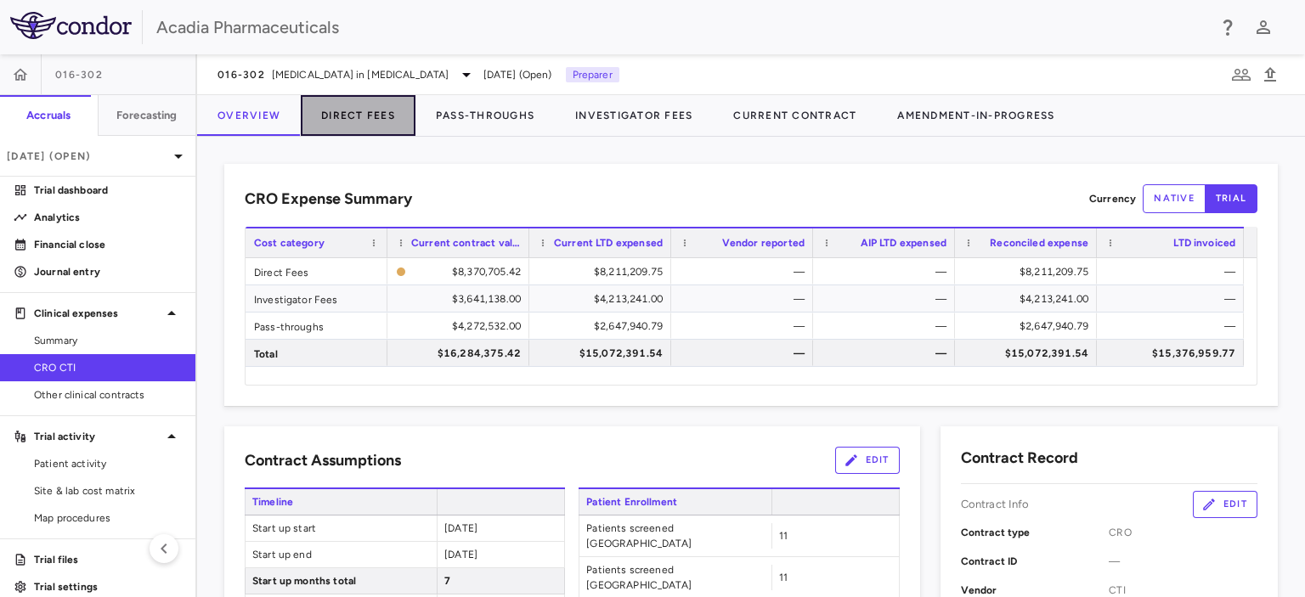
click at [343, 118] on button "Direct Fees" at bounding box center [358, 115] width 115 height 41
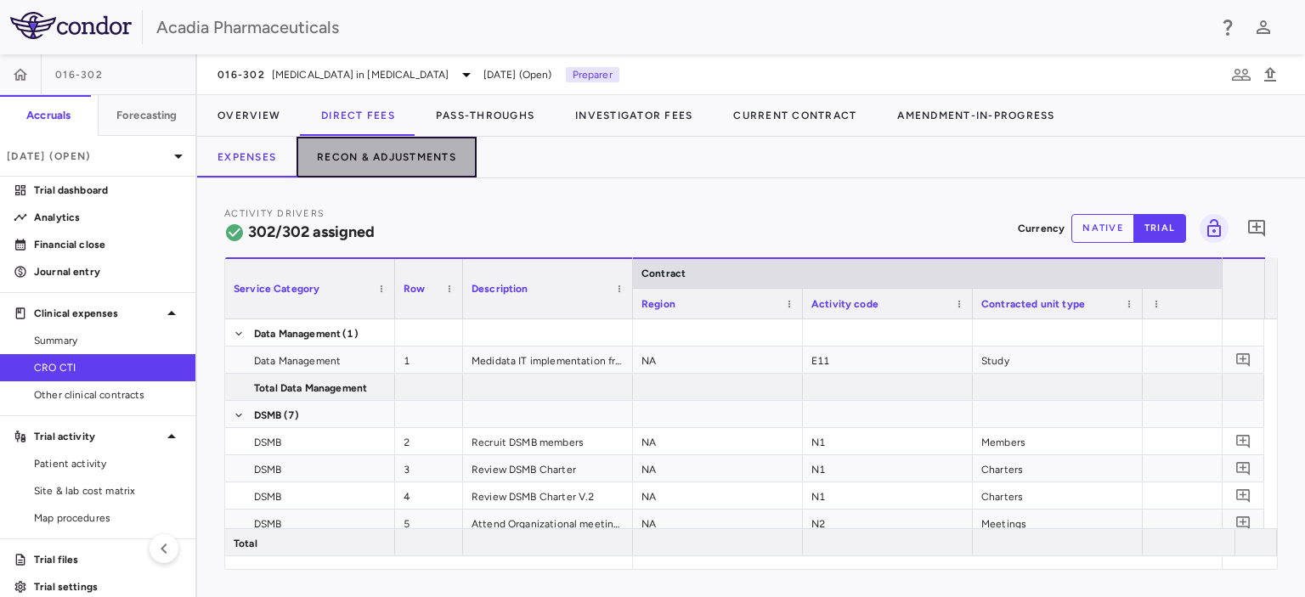
click at [375, 155] on button "Recon & Adjustments" at bounding box center [386, 157] width 180 height 41
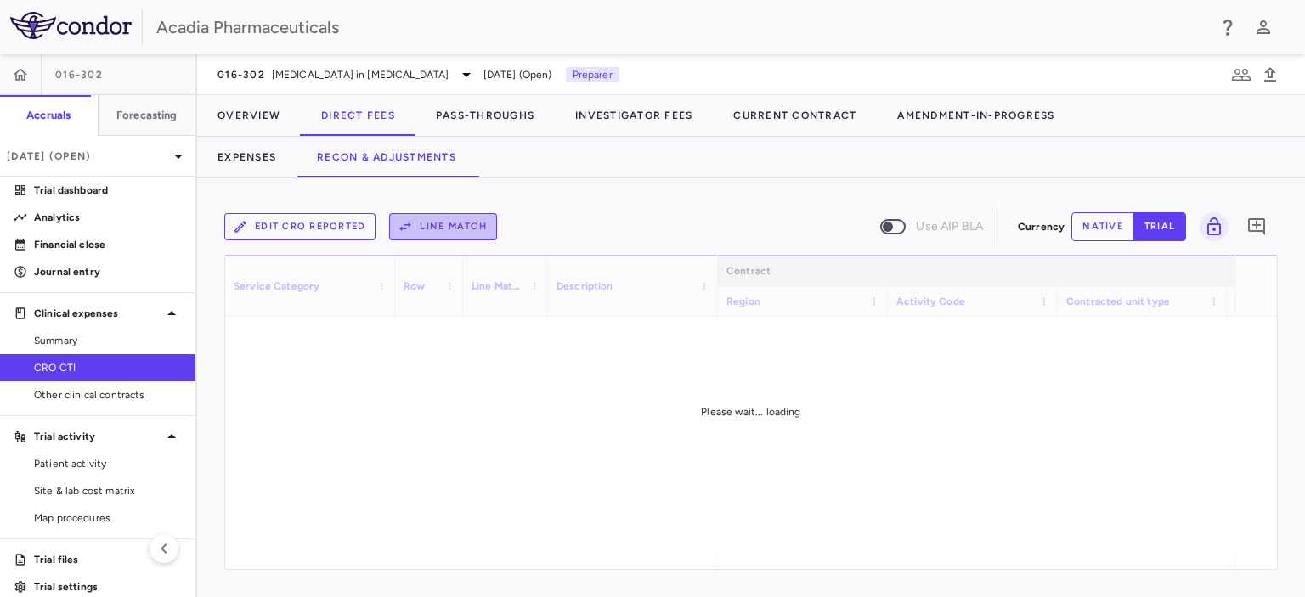
click at [428, 228] on button "Line Match" at bounding box center [443, 226] width 108 height 27
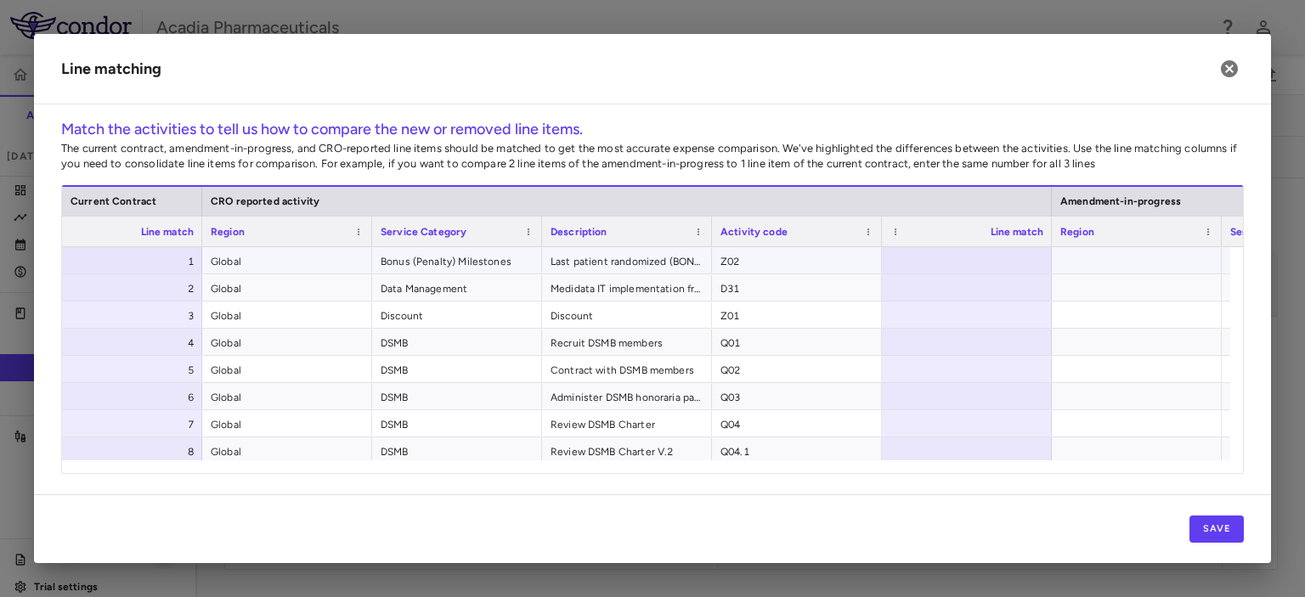
click at [1023, 259] on div at bounding box center [967, 260] width 170 height 26
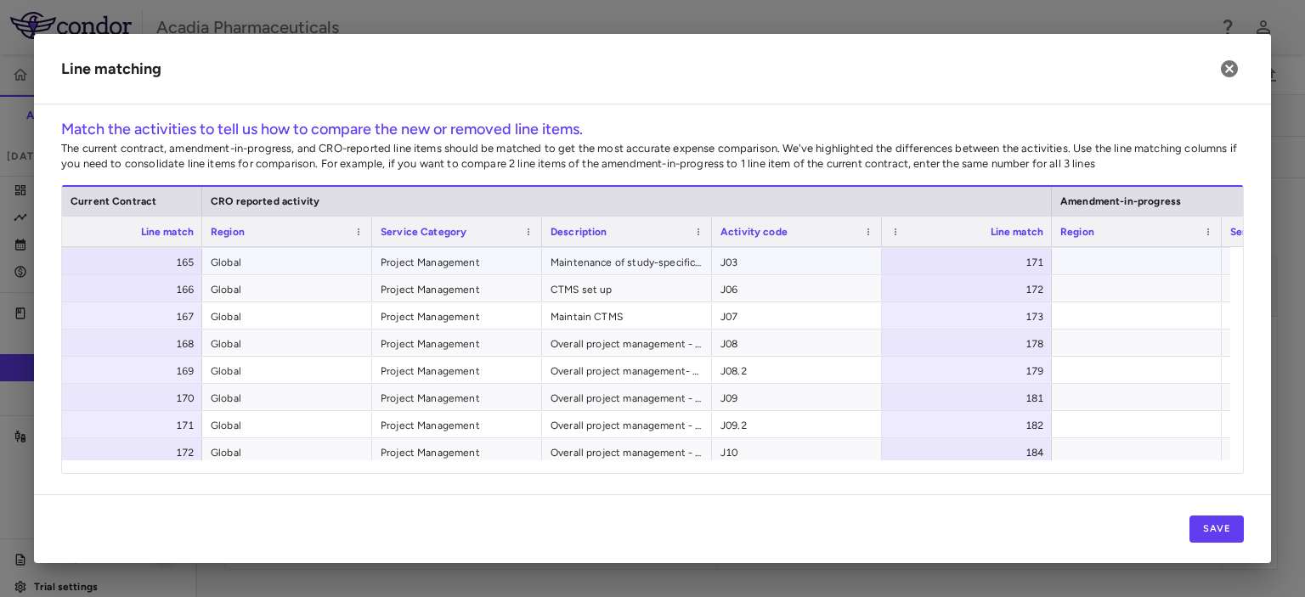
scroll to position [4519, 0]
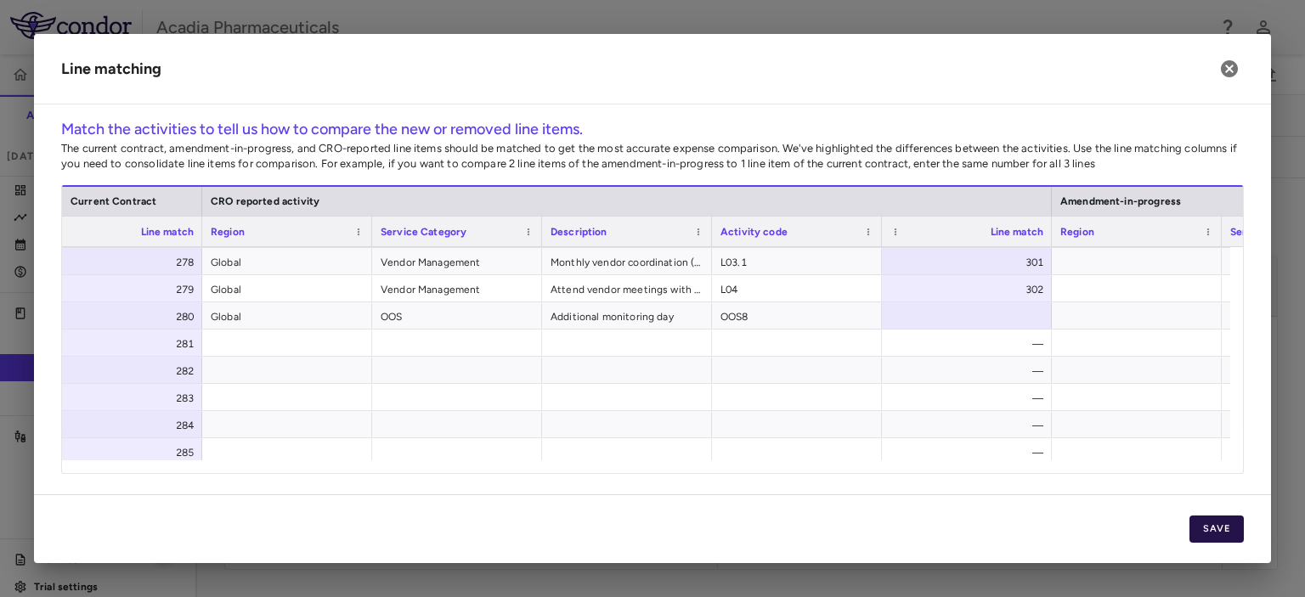
click at [1220, 519] on button "Save" at bounding box center [1216, 529] width 54 height 27
